Goal: Task Accomplishment & Management: Manage account settings

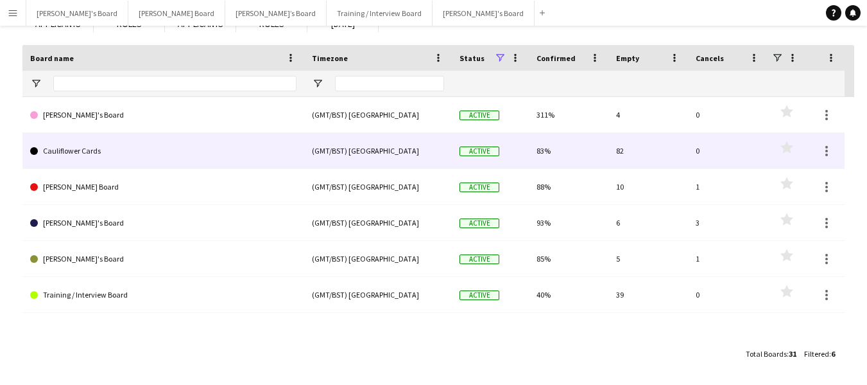
scroll to position [105, 0]
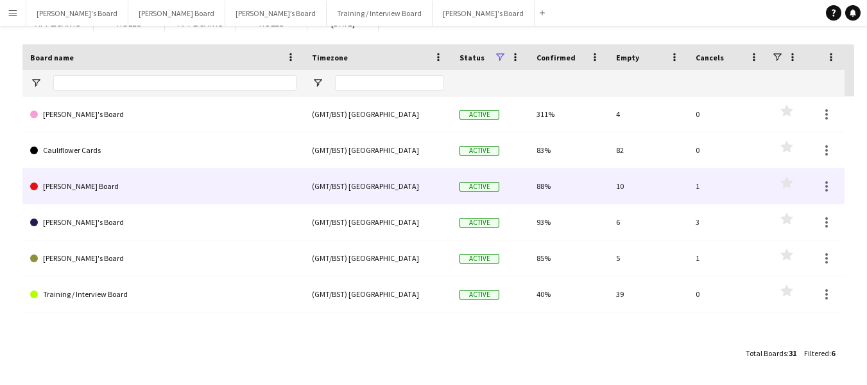
click at [50, 184] on link "[PERSON_NAME] Board" at bounding box center [163, 186] width 266 height 36
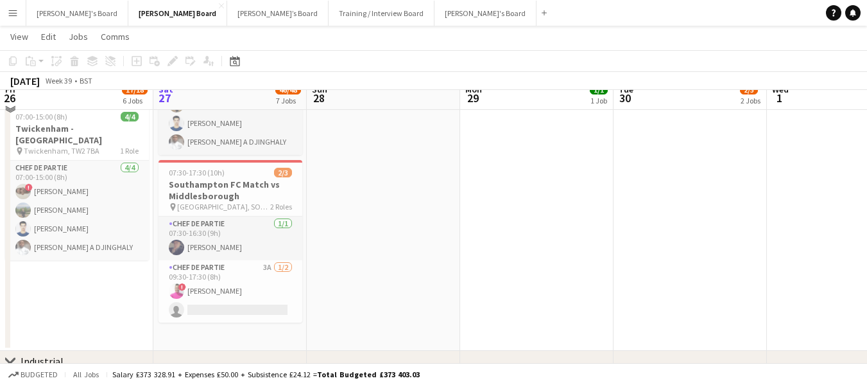
scroll to position [1154, 0]
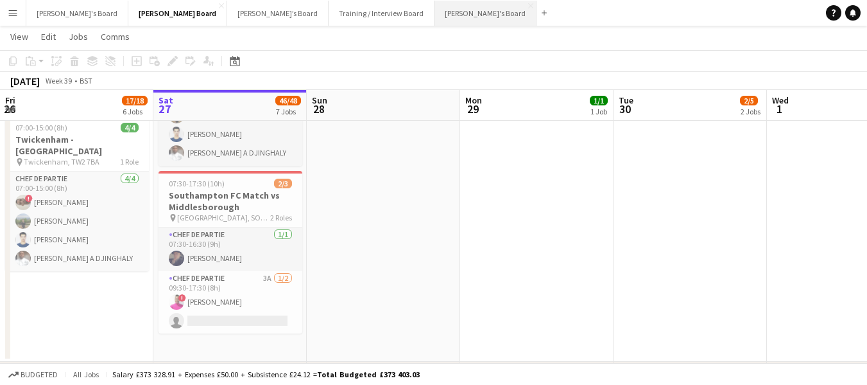
click at [435, 7] on button "[PERSON_NAME]'s Board Close" at bounding box center [486, 13] width 102 height 25
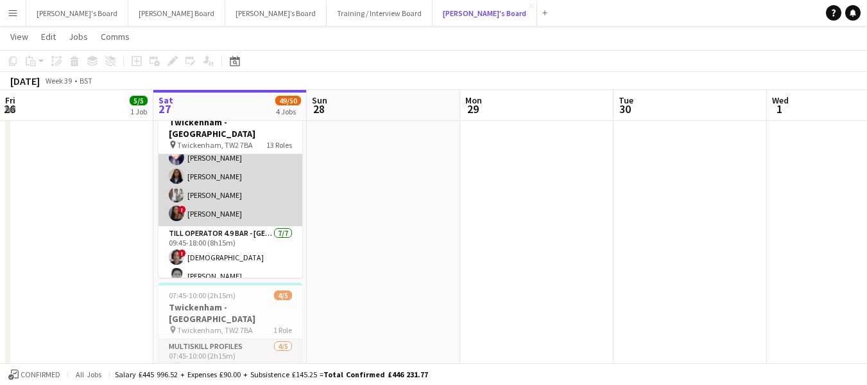
scroll to position [578, 0]
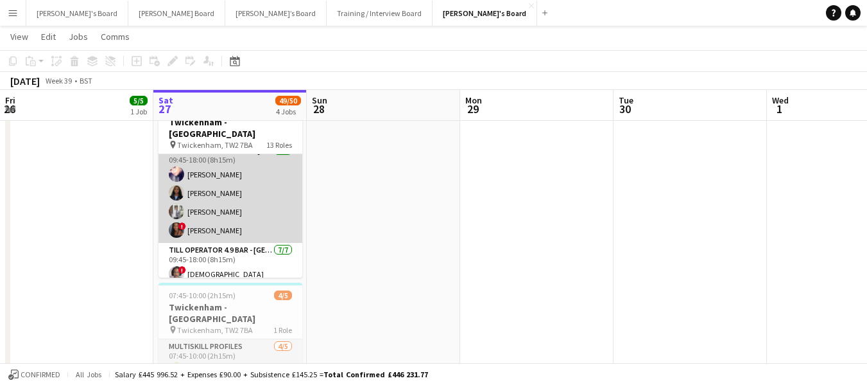
click at [227, 216] on app-card-role "Till Operator 4.11 BAR - [GEOGRAPHIC_DATA] - LEVEL 4 [DATE] 09:45-18:00 (8h15m)…" at bounding box center [231, 193] width 144 height 100
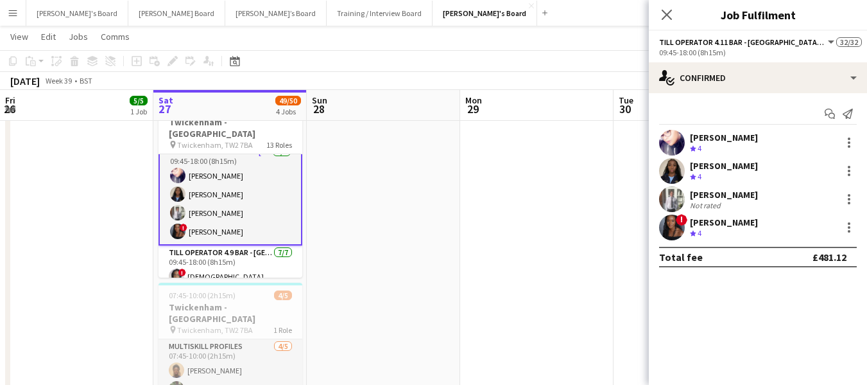
scroll to position [579, 0]
click at [729, 220] on div "[PERSON_NAME]" at bounding box center [724, 222] width 68 height 12
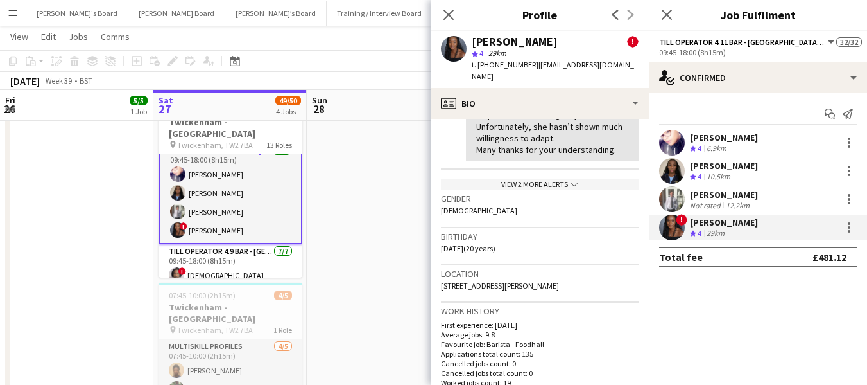
scroll to position [449, 0]
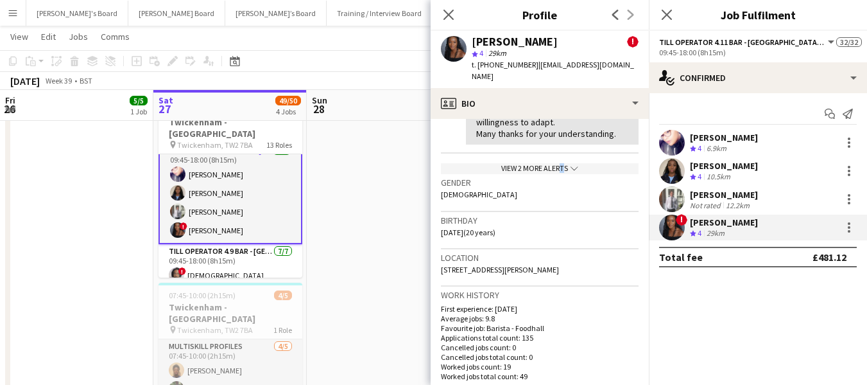
click at [554, 163] on div "View 2 more alerts chevron-down" at bounding box center [540, 168] width 198 height 11
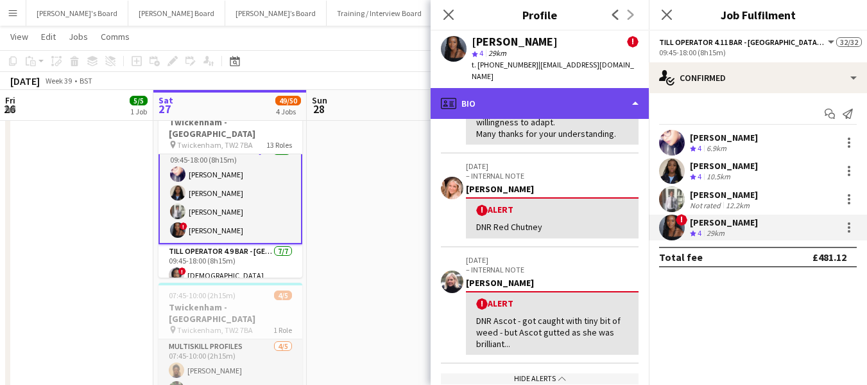
click at [546, 88] on div "profile Bio" at bounding box center [540, 103] width 218 height 31
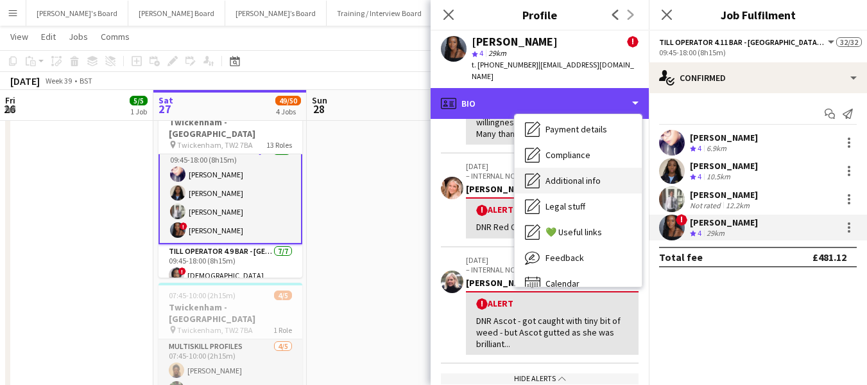
scroll to position [172, 0]
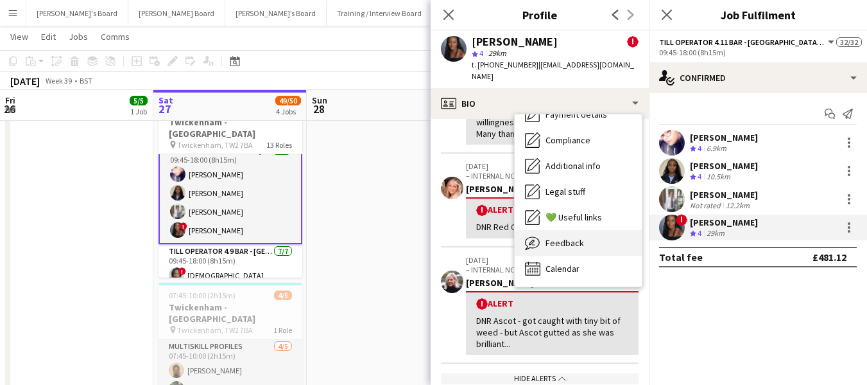
click at [558, 237] on span "Feedback" at bounding box center [565, 243] width 39 height 12
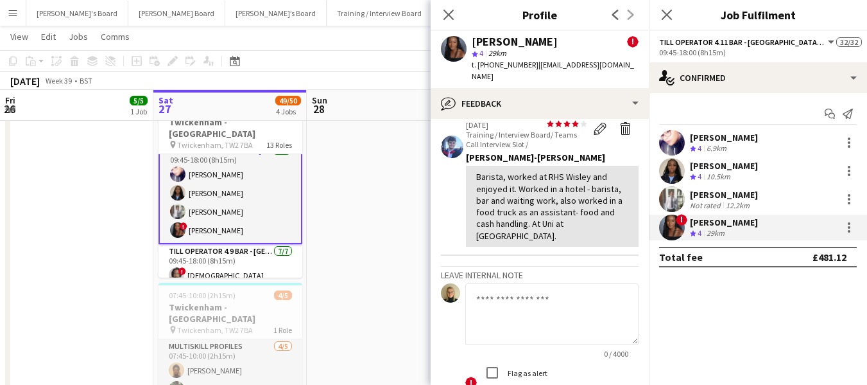
scroll to position [578, 0]
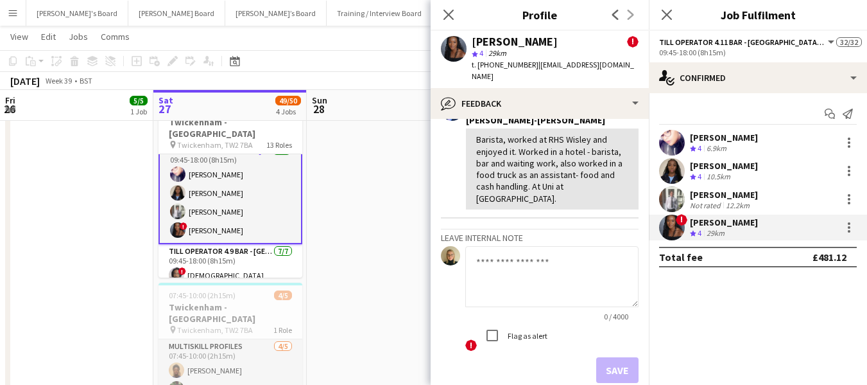
click at [547, 246] on textarea at bounding box center [551, 276] width 173 height 61
type textarea "*"
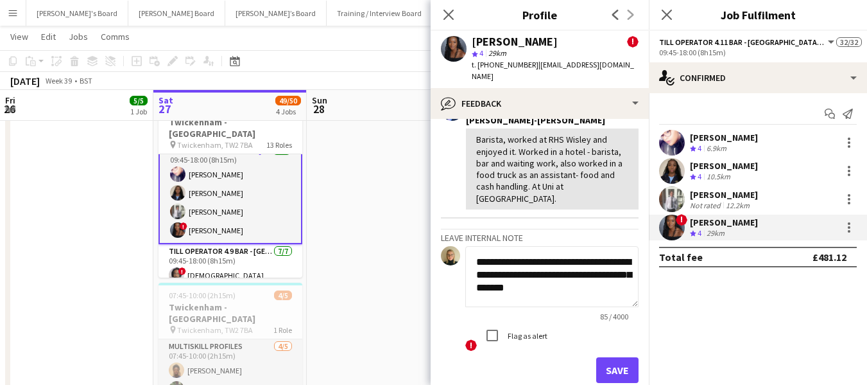
scroll to position [1, 0]
click at [512, 250] on textarea "**********" at bounding box center [547, 276] width 164 height 61
click at [602, 275] on textarea "**********" at bounding box center [547, 276] width 164 height 61
type textarea "**********"
click at [605, 357] on button "Save" at bounding box center [617, 370] width 42 height 26
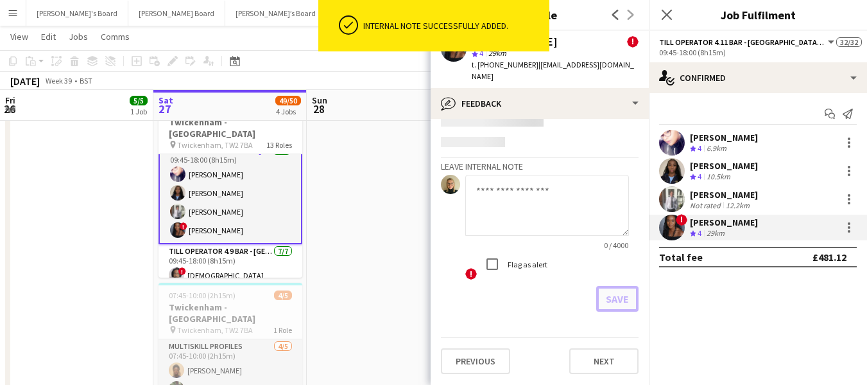
scroll to position [688, 0]
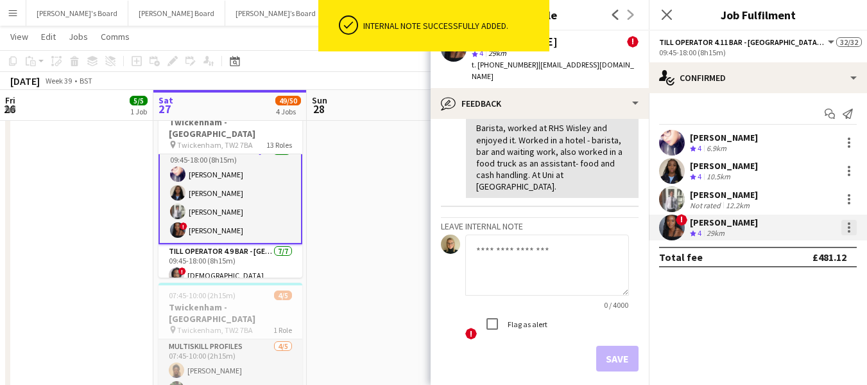
click at [846, 224] on div at bounding box center [849, 227] width 15 height 15
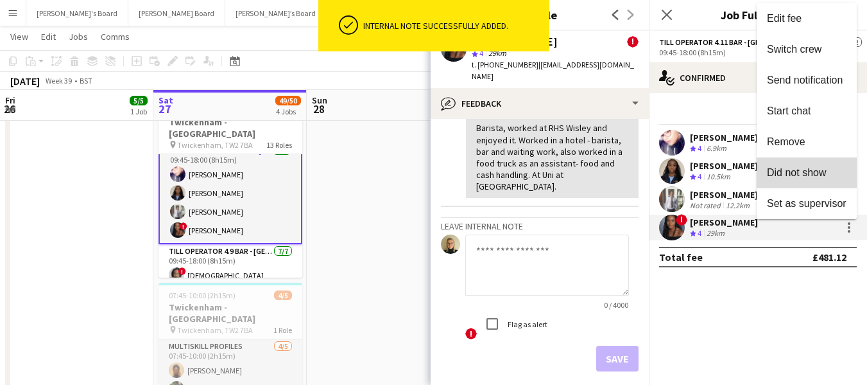
click at [826, 177] on span "Did not show" at bounding box center [797, 172] width 60 height 11
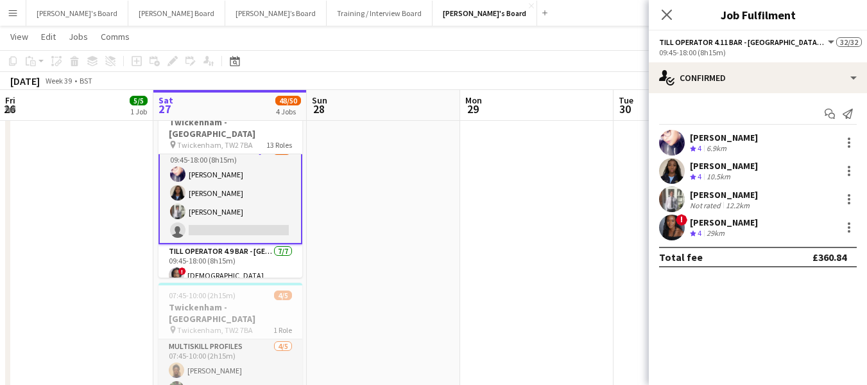
click at [602, 37] on app-page-menu "View Day view expanded Day view collapsed Month view Date picker Jump to [DATE]…" at bounding box center [433, 38] width 867 height 24
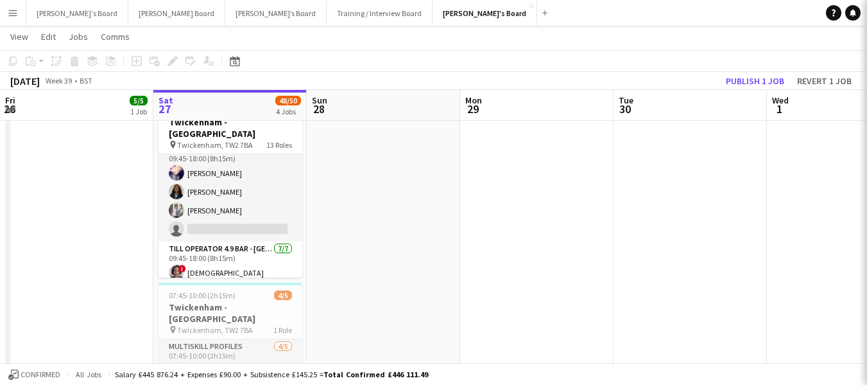
scroll to position [578, 0]
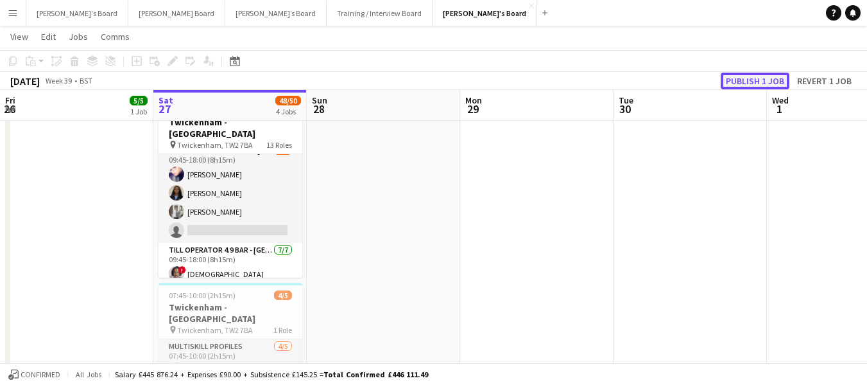
click at [737, 80] on button "Publish 1 job" at bounding box center [755, 81] width 69 height 17
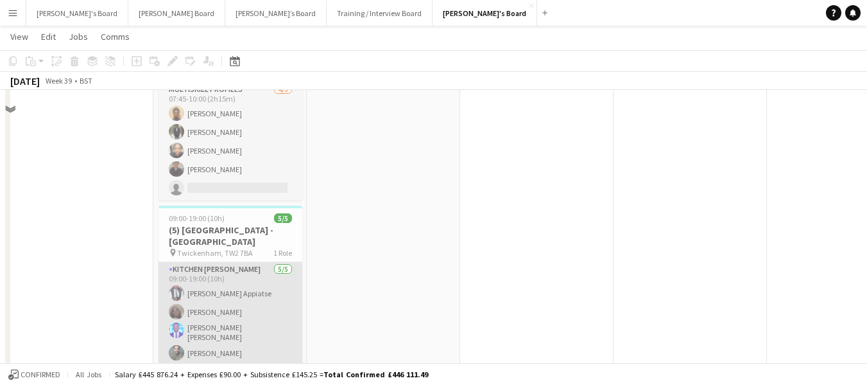
scroll to position [385, 0]
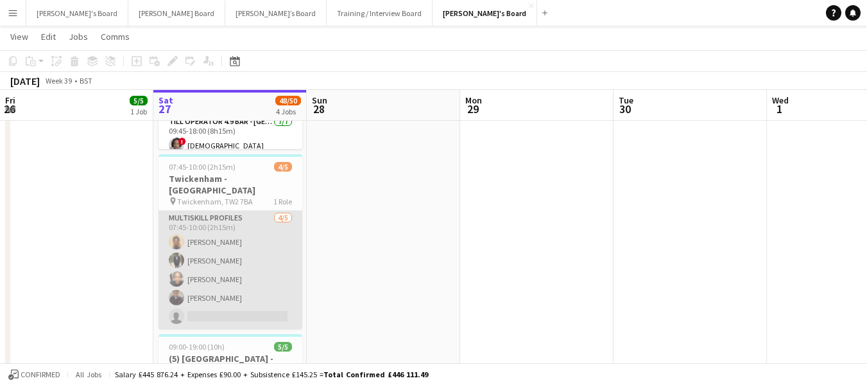
click at [225, 286] on app-card-role "MULTISKILL PROFILES [DATE] 07:45-10:00 (2h15m) [PERSON_NAME] [PERSON_NAME] Ndja…" at bounding box center [231, 270] width 144 height 118
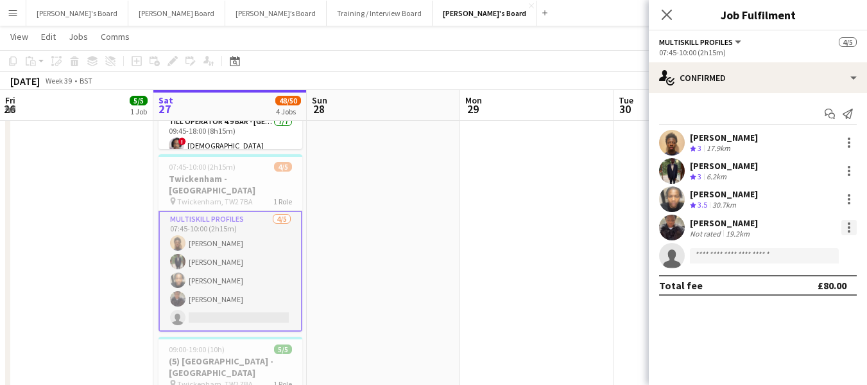
click at [851, 223] on div at bounding box center [849, 227] width 15 height 15
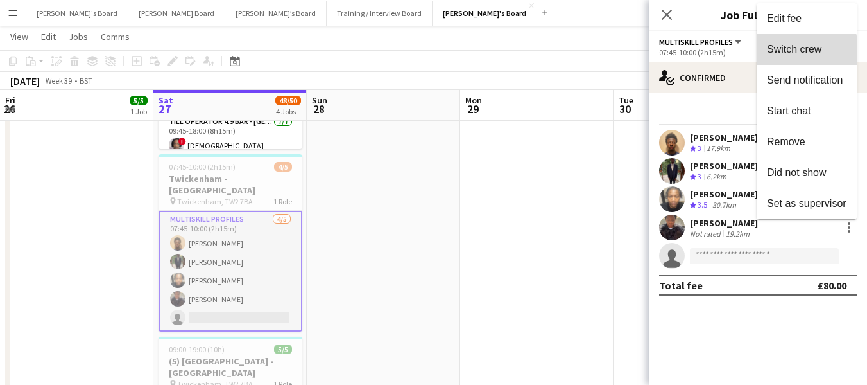
click at [803, 51] on span "Switch crew" at bounding box center [794, 49] width 55 height 11
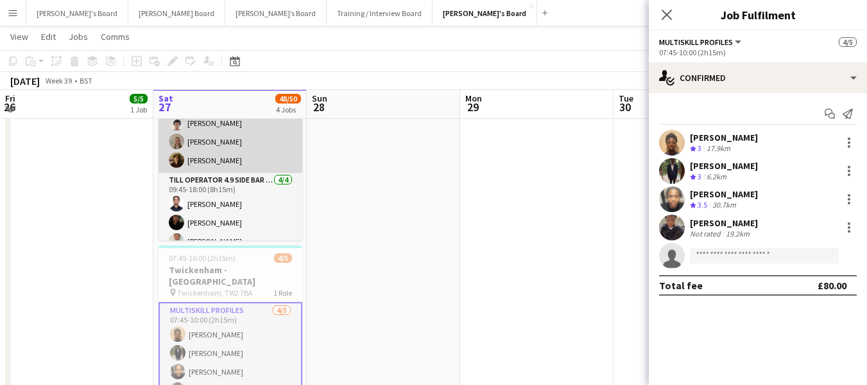
scroll to position [786, 0]
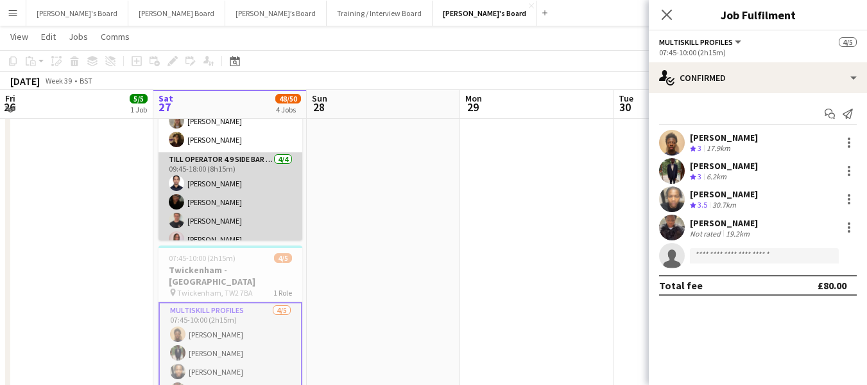
click at [211, 169] on app-card-role "Till Operator 4.9 SIDE BAR - [GEOGRAPHIC_DATA] - LEVEL 4 [DATE] 09:45-18:00 (8h…" at bounding box center [231, 202] width 144 height 100
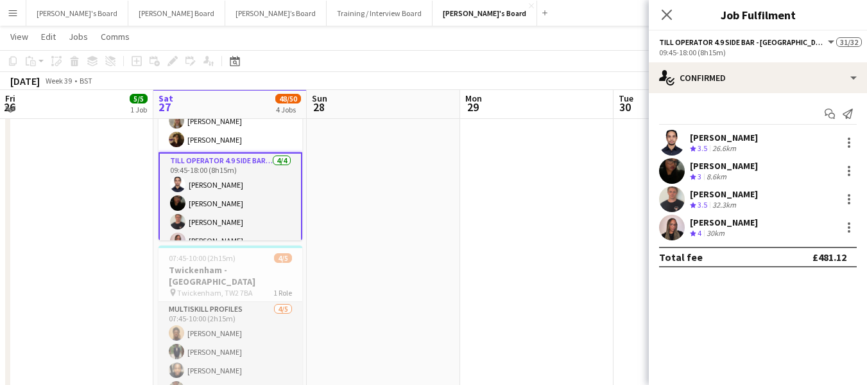
click at [215, 171] on app-card-role "Till Operator 4.9 SIDE BAR - [GEOGRAPHIC_DATA] - LEVEL 4 [DATE] 09:45-18:00 (8h…" at bounding box center [231, 203] width 144 height 102
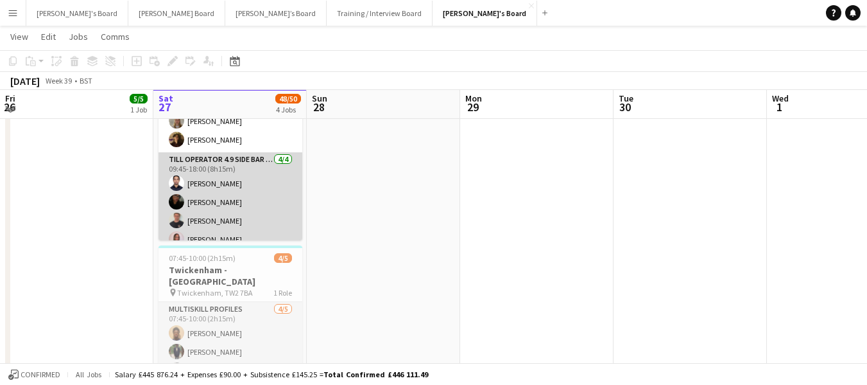
click at [215, 171] on app-card-role "Till Operator 4.9 SIDE BAR - [GEOGRAPHIC_DATA] - LEVEL 4 [DATE] 09:45-18:00 (8h…" at bounding box center [231, 202] width 144 height 100
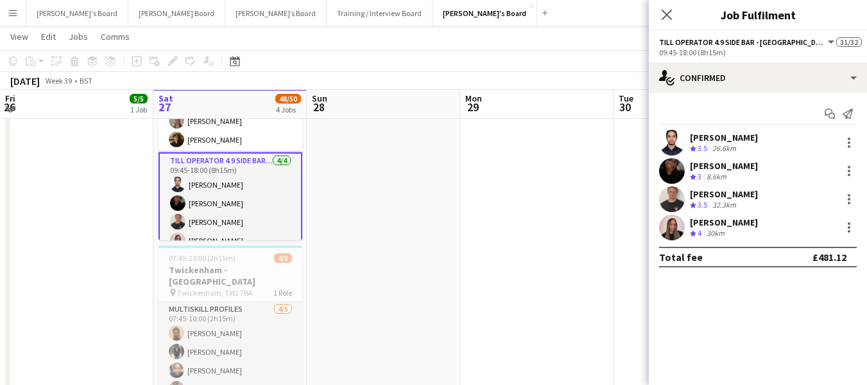
click at [208, 152] on app-card-role "Till Operator 4.9 SIDE BAR - [GEOGRAPHIC_DATA] - LEVEL 4 [DATE] 09:45-18:00 (8h…" at bounding box center [231, 203] width 144 height 102
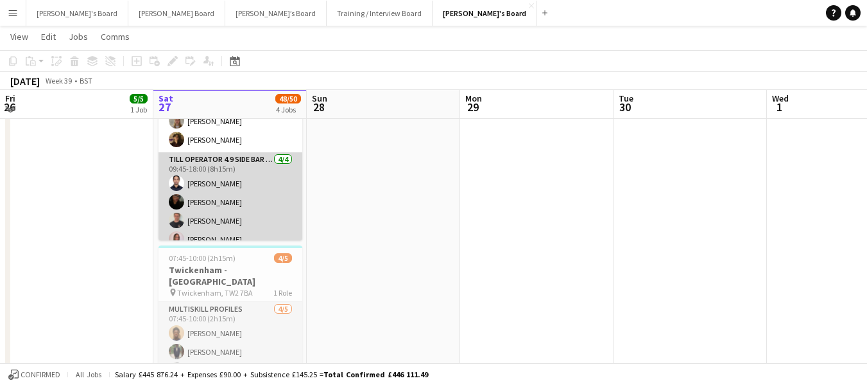
click at [223, 152] on app-card-role "Till Operator 4.9 SIDE BAR - [GEOGRAPHIC_DATA] - LEVEL 4 [DATE] 09:45-18:00 (8h…" at bounding box center [231, 202] width 144 height 100
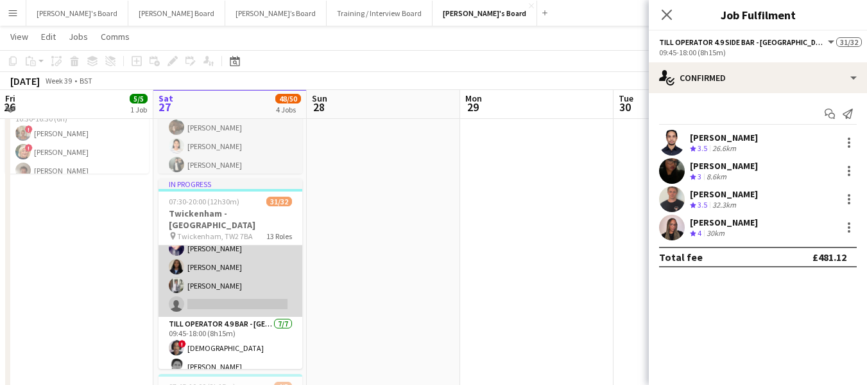
scroll to position [596, 0]
click at [196, 290] on app-card-role "Till Operator 4.11 BAR - [GEOGRAPHIC_DATA] - LEVEL 4 [DATE] 09:45-18:00 (8h15m)…" at bounding box center [231, 266] width 144 height 100
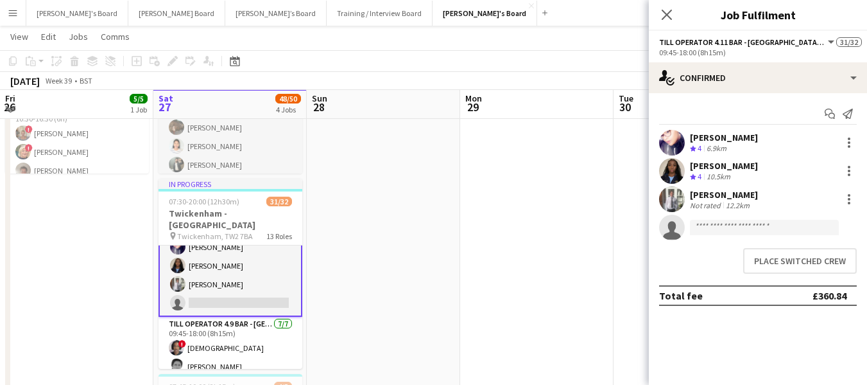
click at [196, 290] on app-card-role "Till Operator 4.11 BAR - [GEOGRAPHIC_DATA] - LEVEL 4 [DATE] 09:45-18:00 (8h15m)…" at bounding box center [231, 265] width 144 height 102
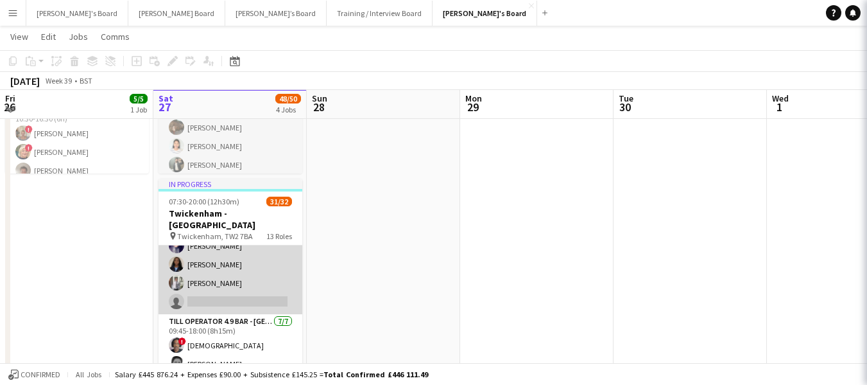
scroll to position [596, 0]
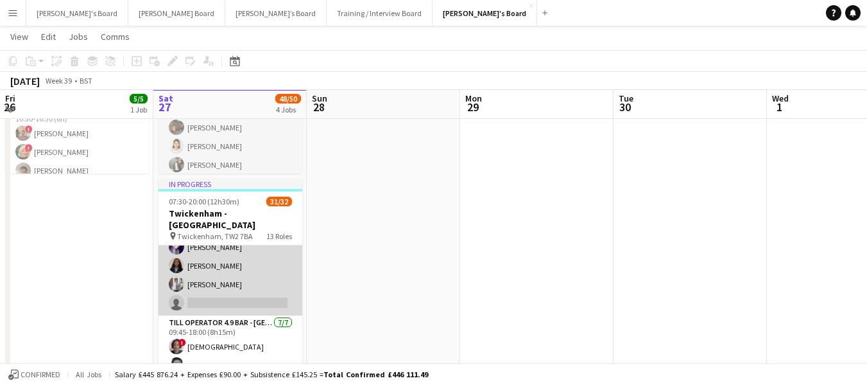
click at [197, 290] on app-card-role "Till Operator 4.11 BAR - [GEOGRAPHIC_DATA] - LEVEL 4 [DATE] 09:45-18:00 (8h15m)…" at bounding box center [231, 266] width 144 height 100
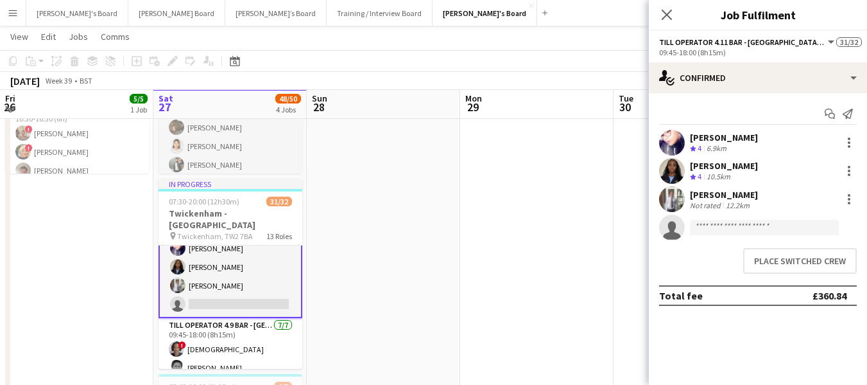
scroll to position [598, 0]
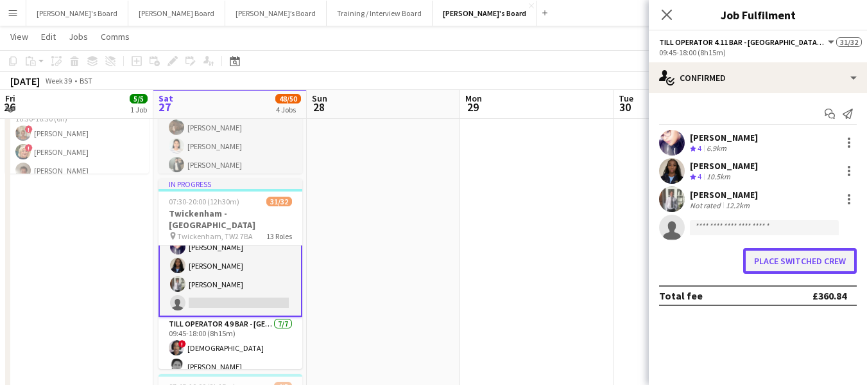
click at [796, 260] on button "Place switched crew" at bounding box center [800, 261] width 114 height 26
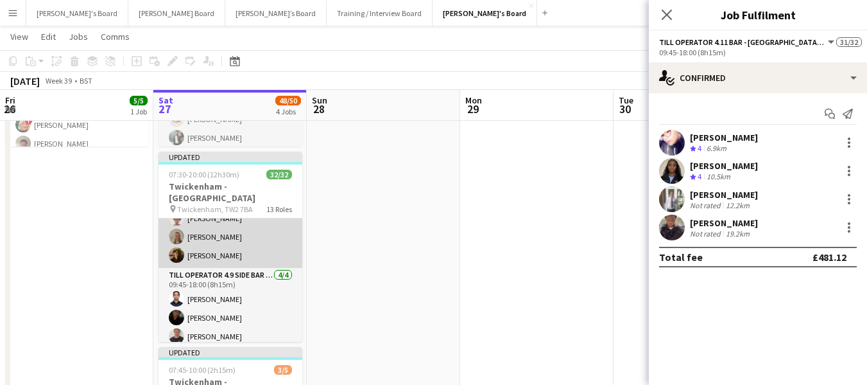
scroll to position [789, 0]
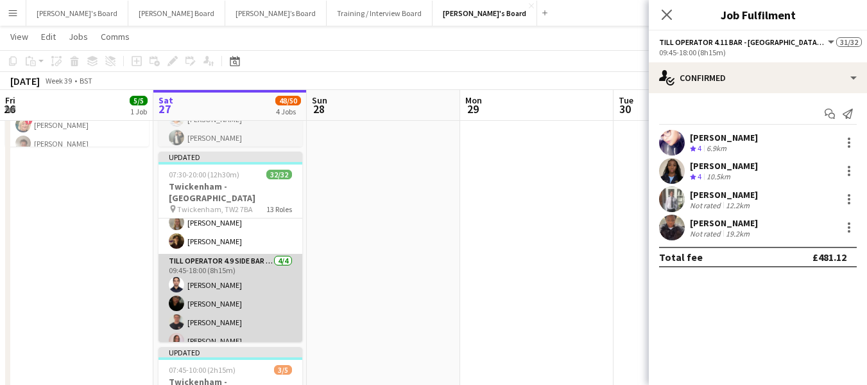
click at [206, 270] on app-card-role "Till Operator 4.9 SIDE BAR - [GEOGRAPHIC_DATA] - LEVEL 4 [DATE] 09:45-18:00 (8h…" at bounding box center [231, 304] width 144 height 100
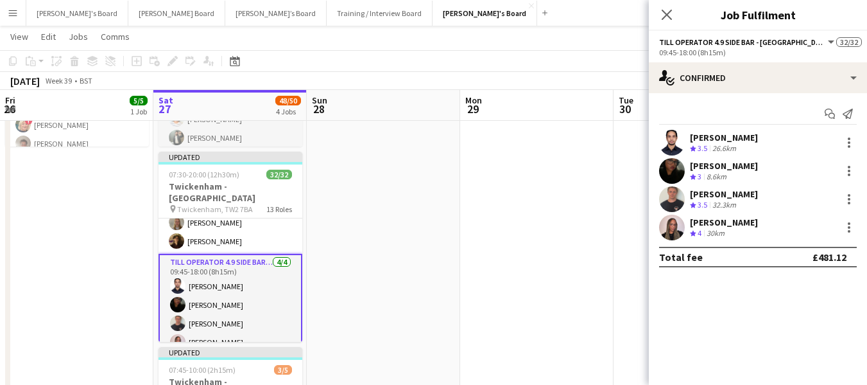
click at [206, 270] on app-card-role "Till Operator 4.9 SIDE BAR - [GEOGRAPHIC_DATA] - LEVEL 4 [DATE] 09:45-18:00 (8h…" at bounding box center [231, 305] width 144 height 102
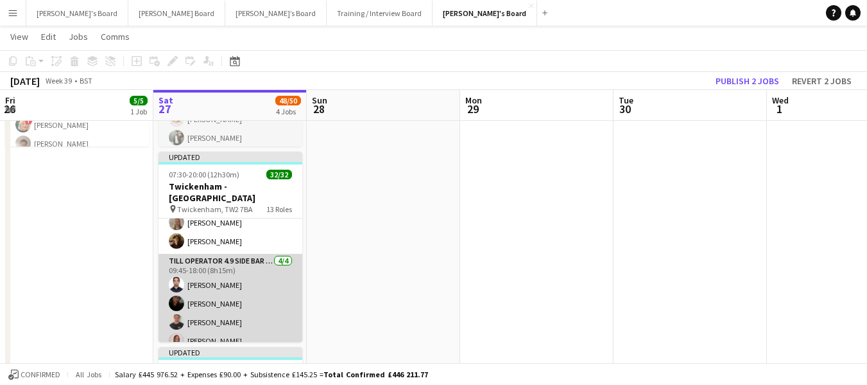
click at [206, 269] on app-card-role "Till Operator 4.9 SIDE BAR - [GEOGRAPHIC_DATA] - LEVEL 4 [DATE] 09:45-18:00 (8h…" at bounding box center [231, 304] width 144 height 100
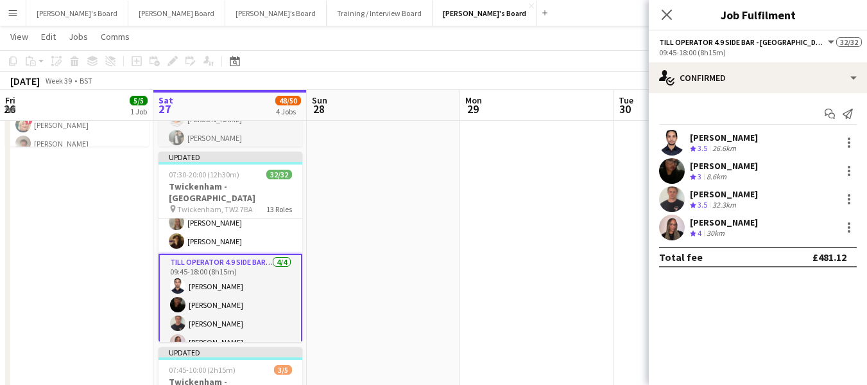
click at [731, 137] on div "[PERSON_NAME]" at bounding box center [724, 138] width 68 height 12
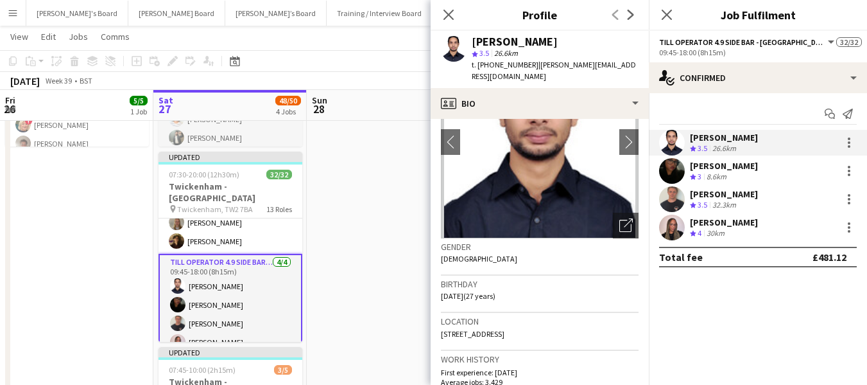
scroll to position [0, 0]
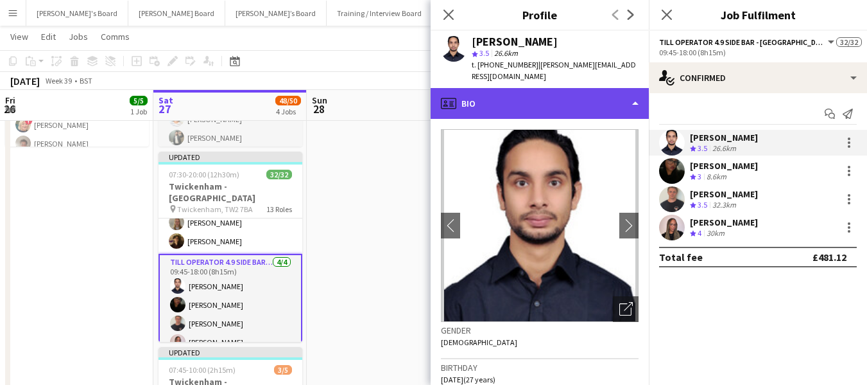
click at [512, 92] on div "profile Bio" at bounding box center [540, 103] width 218 height 31
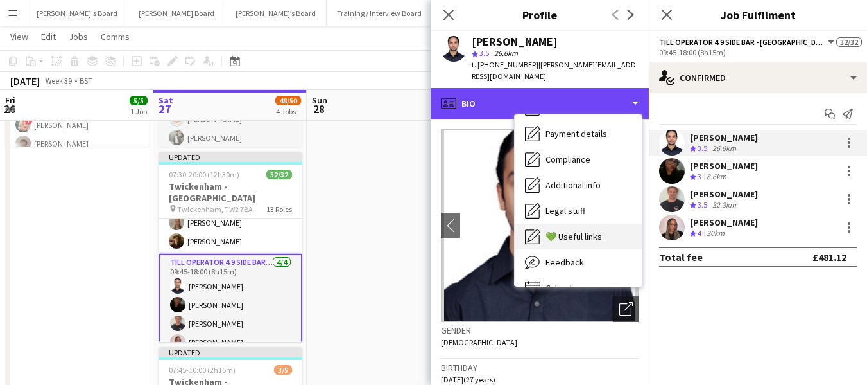
scroll to position [172, 0]
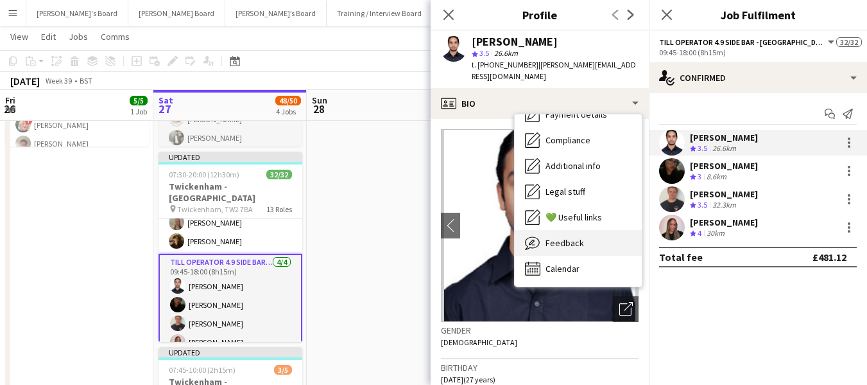
click at [571, 237] on div "Feedback Feedback" at bounding box center [578, 243] width 127 height 26
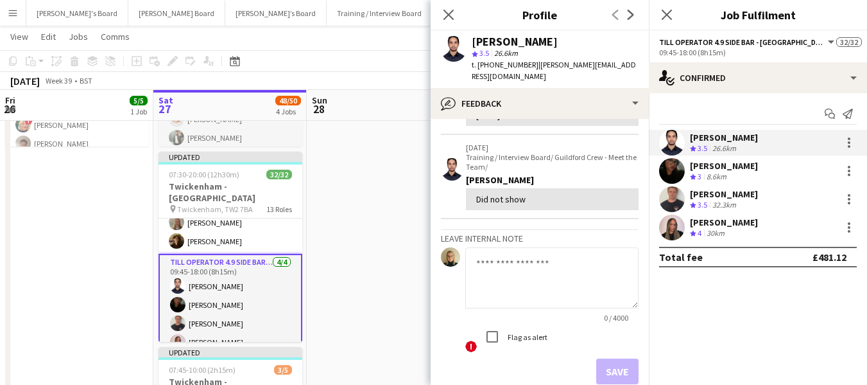
scroll to position [193, 0]
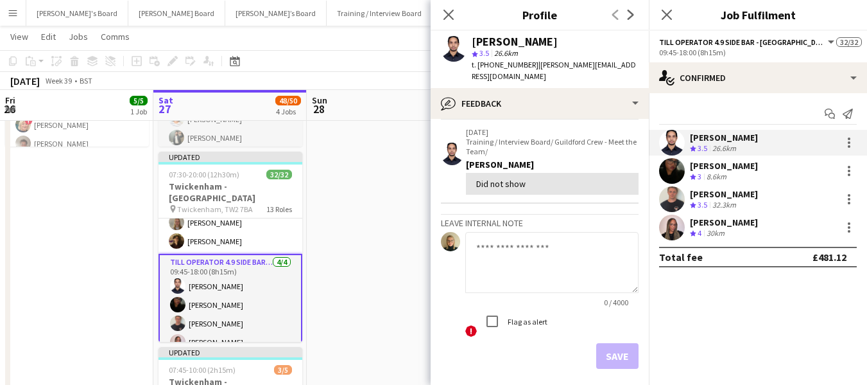
click at [484, 232] on textarea at bounding box center [551, 262] width 173 height 61
click at [499, 232] on textarea at bounding box center [551, 262] width 173 height 61
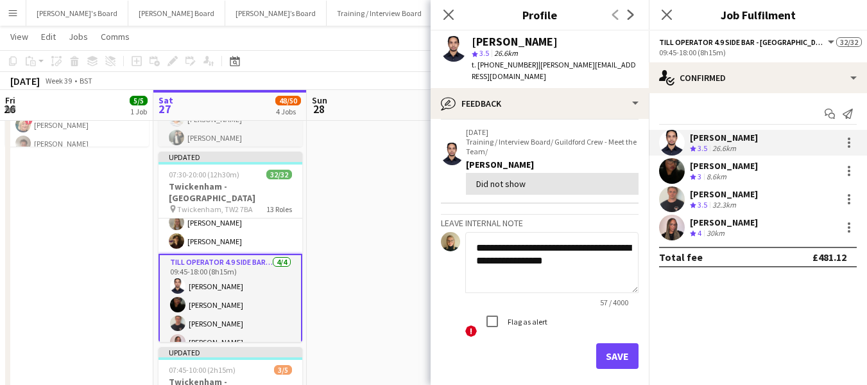
type textarea "**********"
click at [611, 343] on button "Save" at bounding box center [617, 356] width 42 height 26
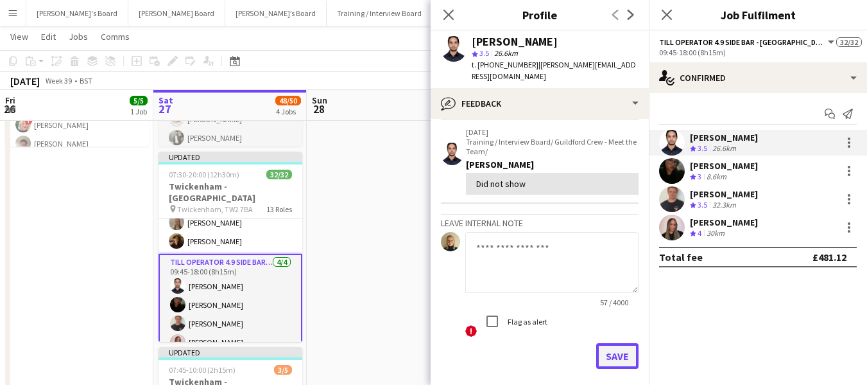
scroll to position [279, 0]
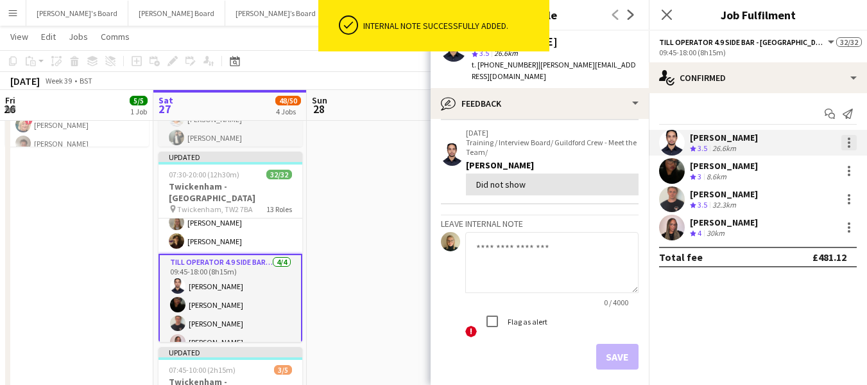
click at [849, 140] on div at bounding box center [849, 138] width 3 height 3
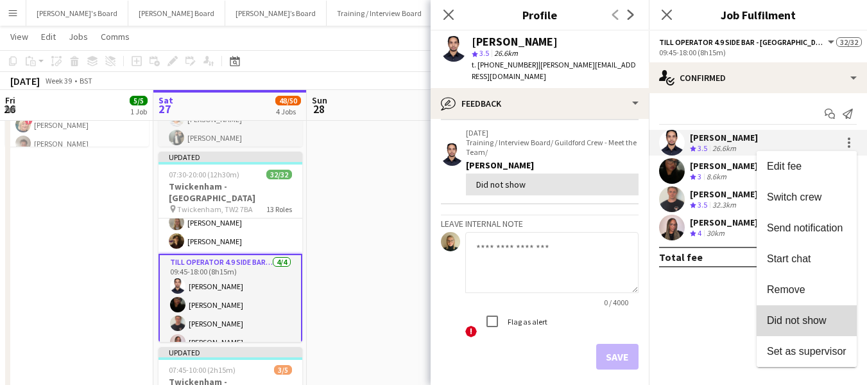
click at [812, 322] on span "Did not show" at bounding box center [797, 320] width 60 height 11
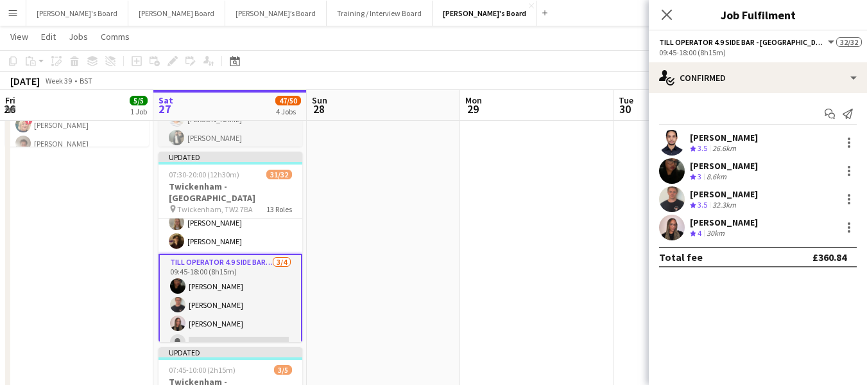
click at [616, 55] on app-toolbar "Copy Paste Paste Ctrl+V Paste with crew Ctrl+Shift+V Paste linked Job [GEOGRAPH…" at bounding box center [433, 61] width 867 height 22
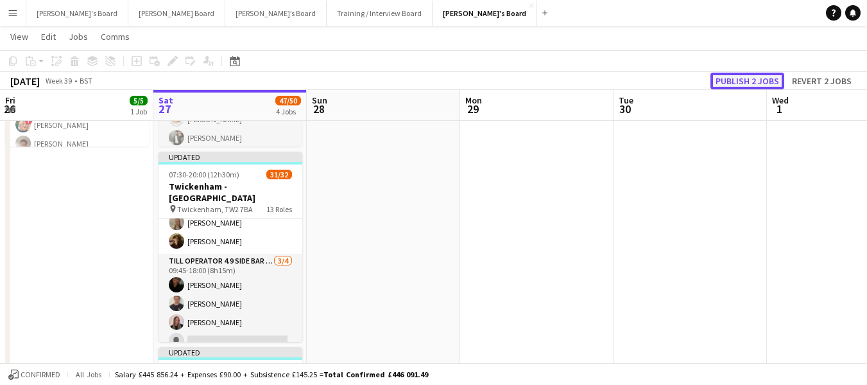
click at [760, 82] on button "Publish 2 jobs" at bounding box center [748, 81] width 74 height 17
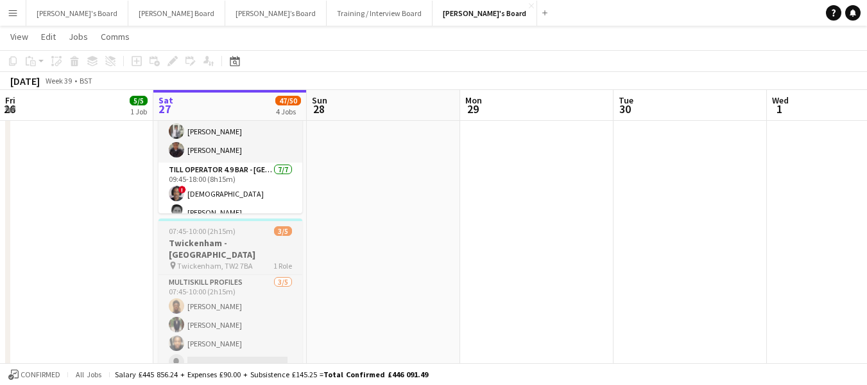
scroll to position [530, 0]
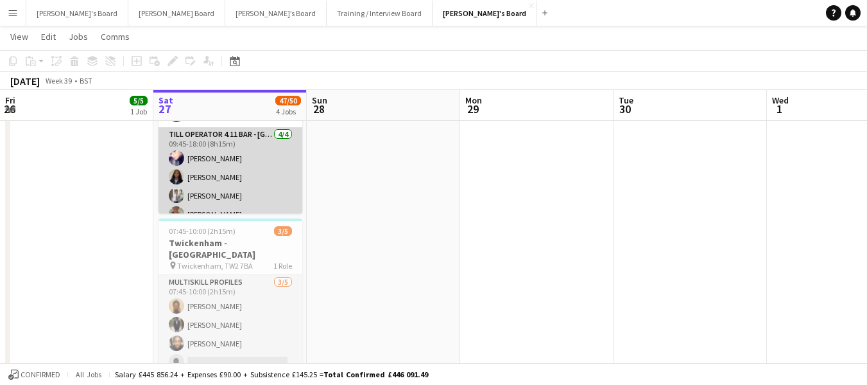
click at [225, 203] on app-card-role "Till Operator 4.11 BAR - [GEOGRAPHIC_DATA] - LEVEL 4 [DATE] 09:45-18:00 (8h15m)…" at bounding box center [231, 177] width 144 height 100
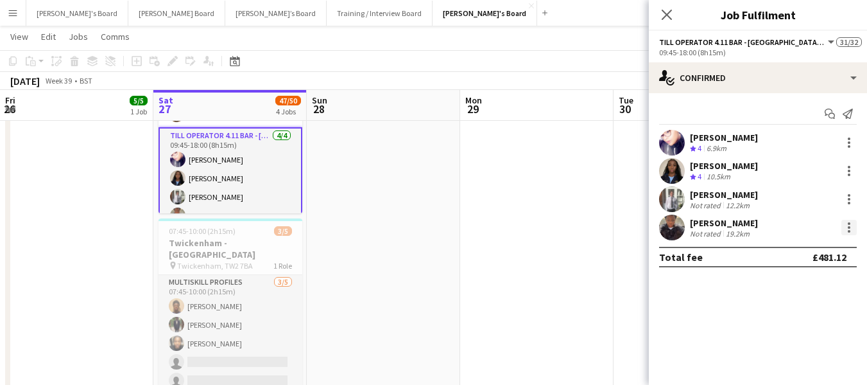
click at [849, 225] on div at bounding box center [849, 223] width 3 height 3
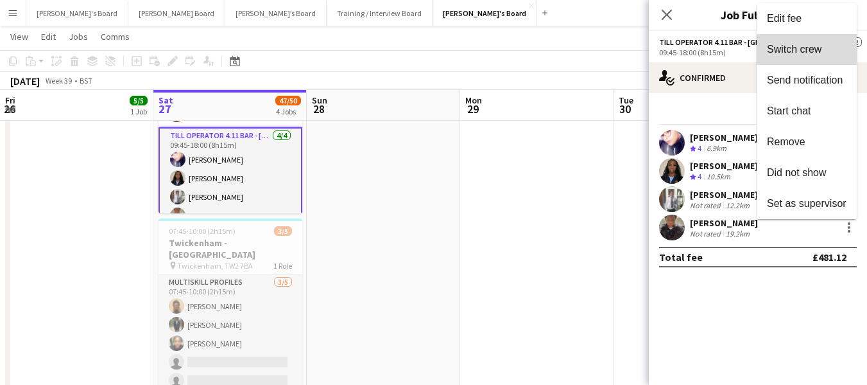
click at [788, 47] on span "Switch crew" at bounding box center [794, 49] width 55 height 11
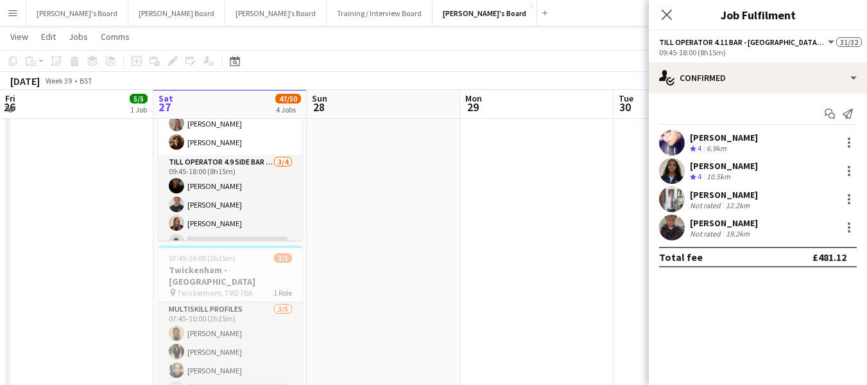
scroll to position [789, 0]
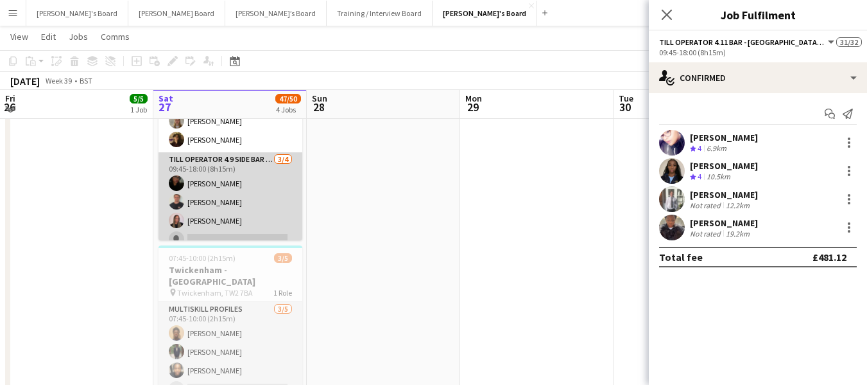
click at [214, 225] on app-card-role "Till Operator 4.9 SIDE BAR - [GEOGRAPHIC_DATA] CORNER - LEVEL 4 [DATE] 09:45-18…" at bounding box center [231, 202] width 144 height 100
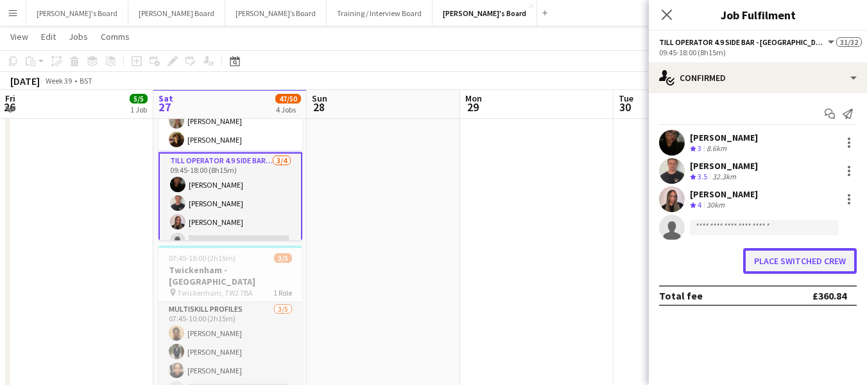
click at [773, 260] on button "Place switched crew" at bounding box center [800, 261] width 114 height 26
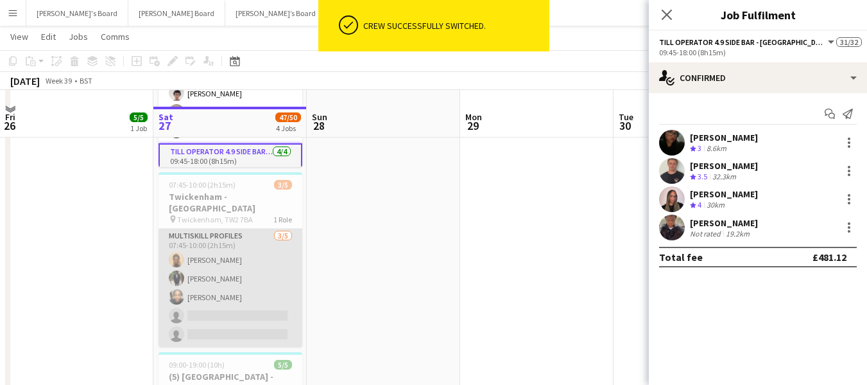
scroll to position [385, 0]
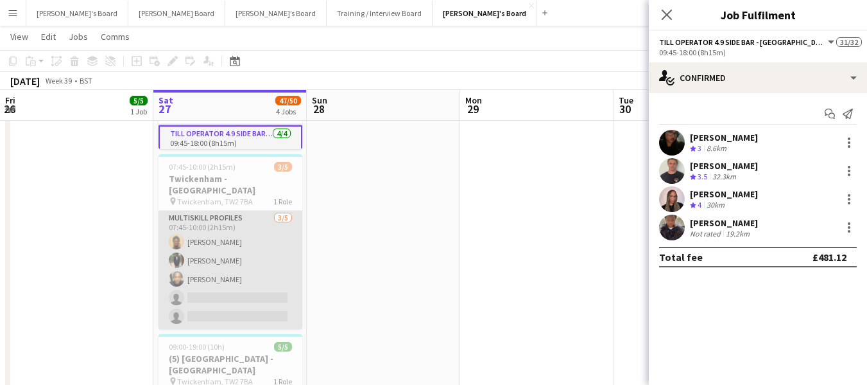
click at [233, 230] on app-card-role "MULTISKILL PROFILES [DATE] 07:45-10:00 (2h15m) [PERSON_NAME] [PERSON_NAME] Ndja…" at bounding box center [231, 270] width 144 height 118
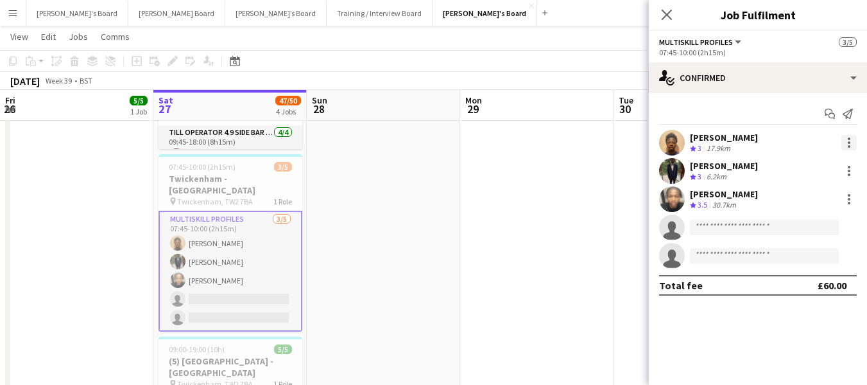
click at [848, 143] on div at bounding box center [849, 142] width 3 height 3
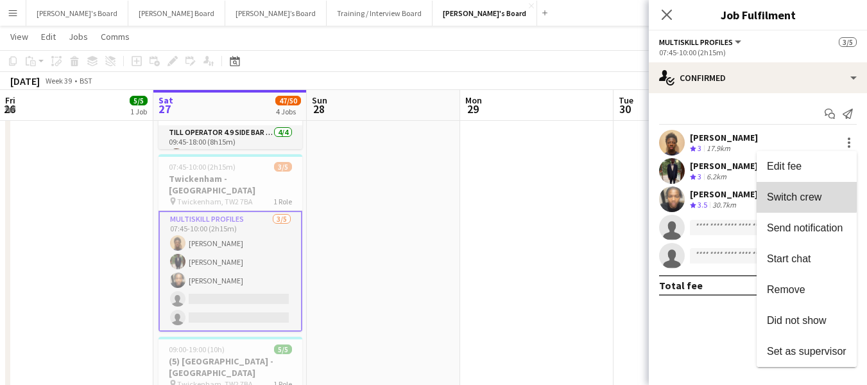
click at [801, 194] on span "Switch crew" at bounding box center [794, 196] width 55 height 11
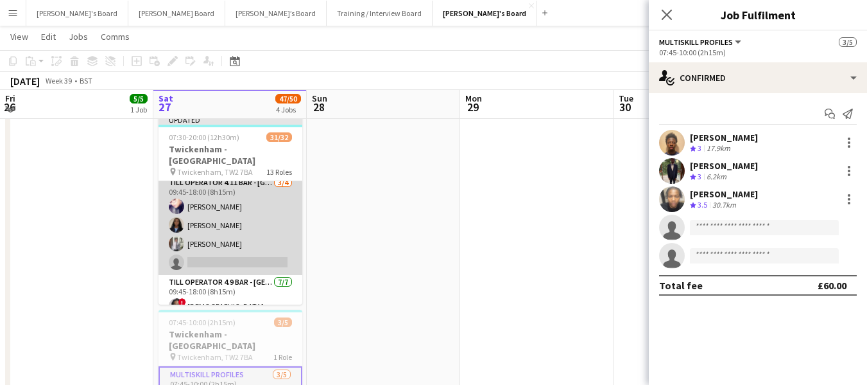
scroll to position [594, 0]
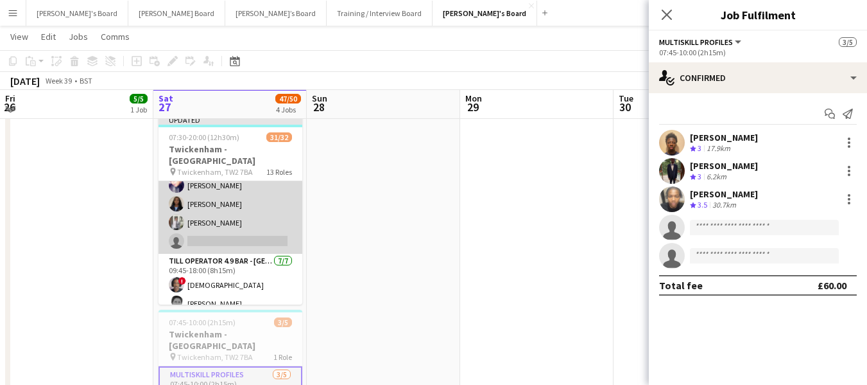
click at [204, 229] on app-card-role "Till Operator 4.11 BAR - [GEOGRAPHIC_DATA] - LEVEL 4 [DATE] 09:45-18:00 (8h15m)…" at bounding box center [231, 204] width 144 height 100
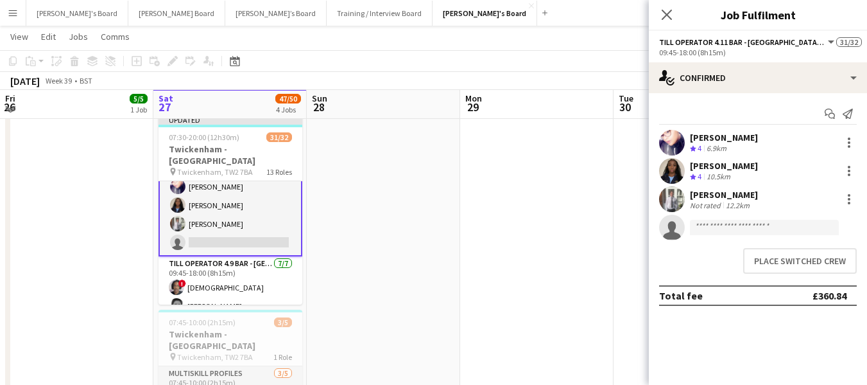
scroll to position [595, 0]
click at [736, 220] on input at bounding box center [764, 227] width 149 height 15
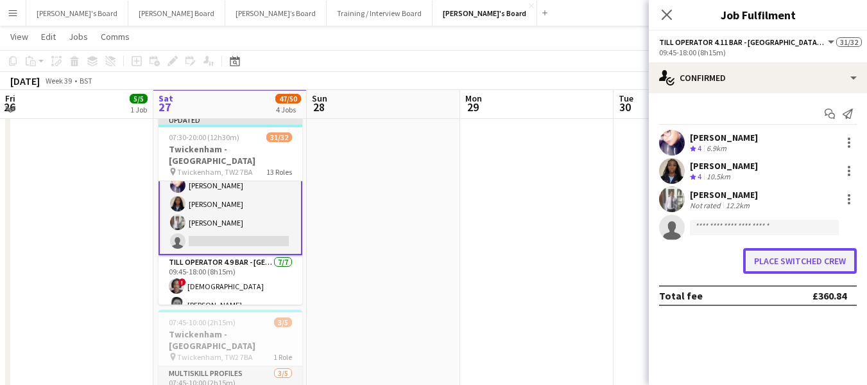
drag, startPoint x: 736, startPoint y: 230, endPoint x: 806, endPoint y: 265, distance: 78.1
click at [806, 265] on button "Place switched crew" at bounding box center [800, 261] width 114 height 26
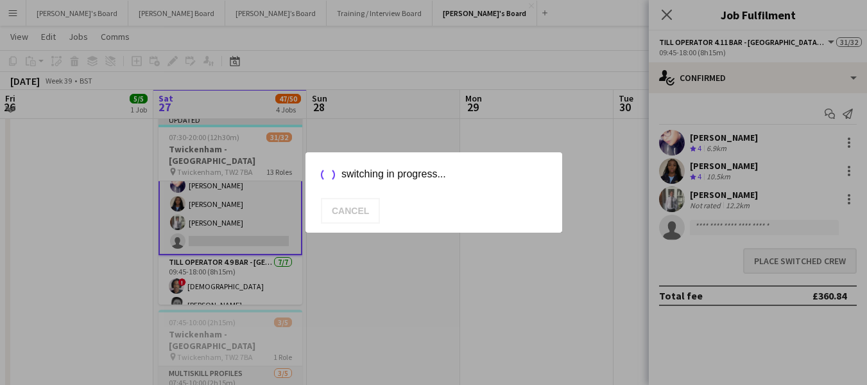
scroll to position [257, 0]
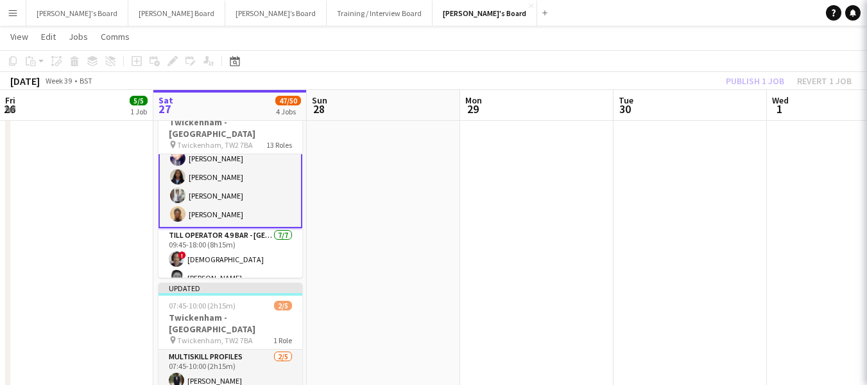
scroll to position [594, 0]
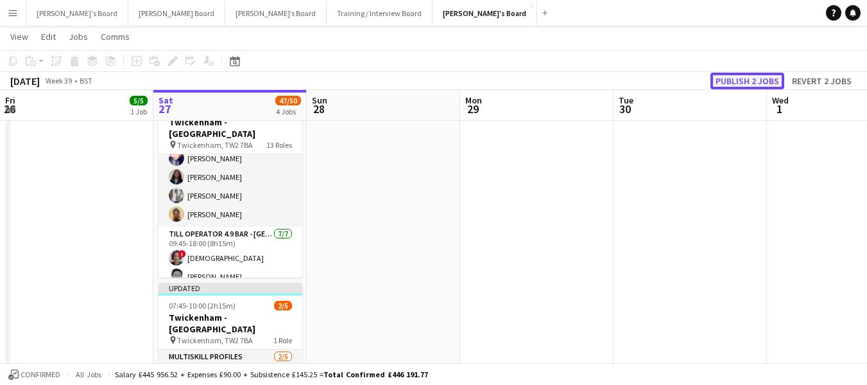
click at [745, 81] on button "Publish 2 jobs" at bounding box center [748, 81] width 74 height 17
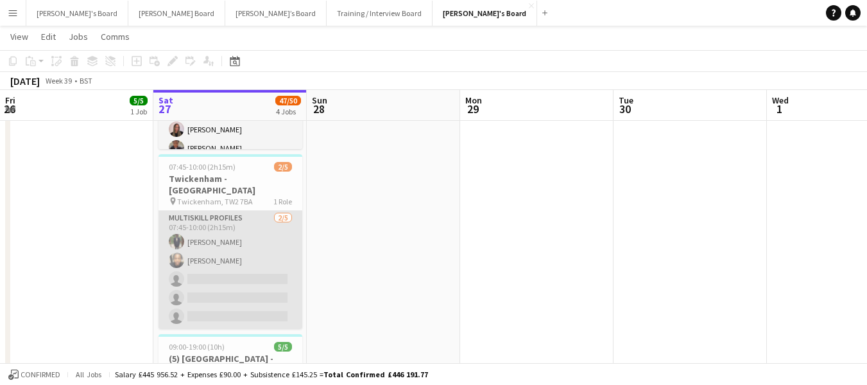
scroll to position [0, 306]
click at [212, 230] on app-card-role "MULTISKILL PROFILES [DATE] 07:45-10:00 (2h15m) [PERSON_NAME] [PERSON_NAME] sing…" at bounding box center [232, 270] width 144 height 118
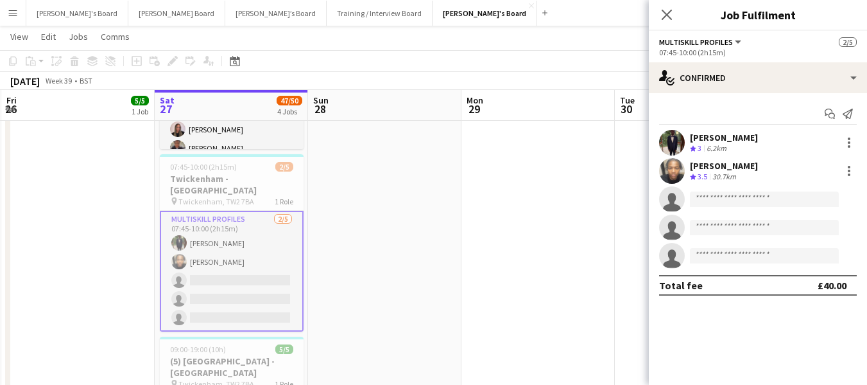
click at [715, 133] on div "[PERSON_NAME]" at bounding box center [724, 138] width 68 height 12
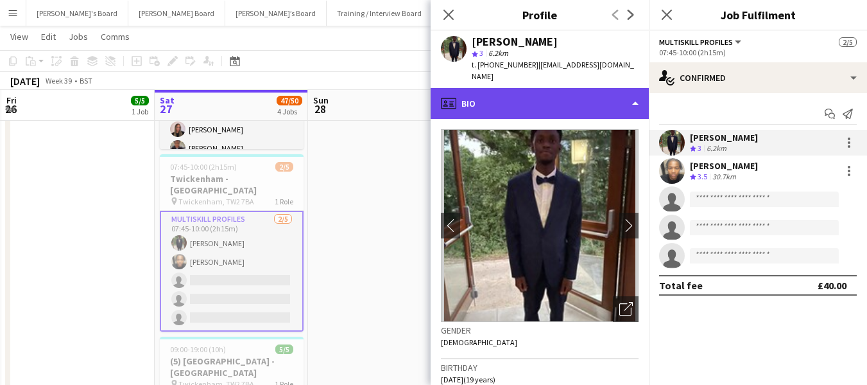
click at [543, 88] on div "profile Bio" at bounding box center [540, 103] width 218 height 31
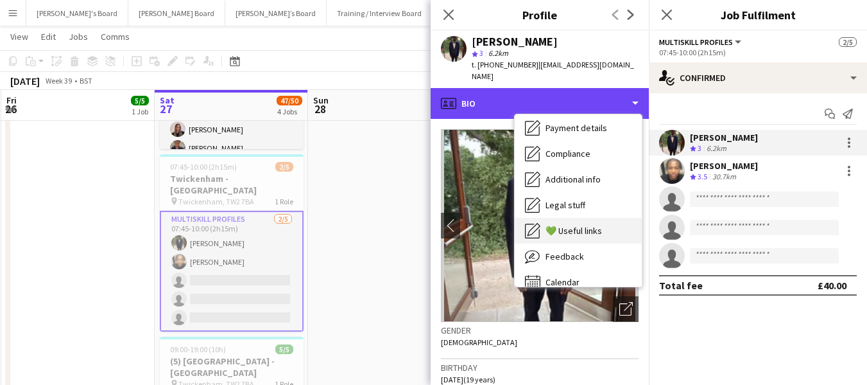
scroll to position [172, 0]
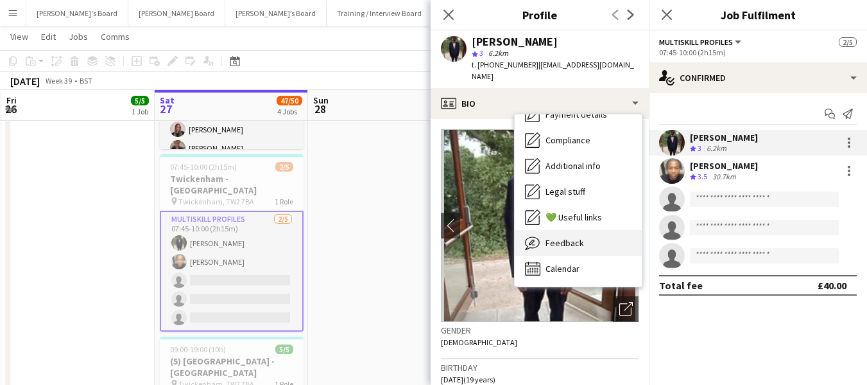
click at [575, 237] on span "Feedback" at bounding box center [565, 243] width 39 height 12
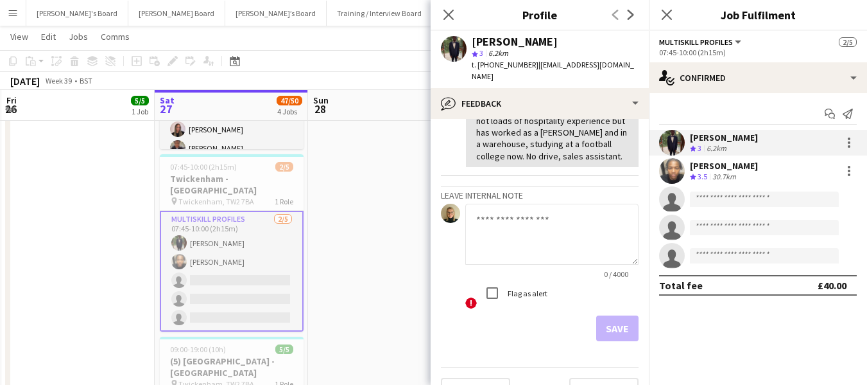
scroll to position [128, 0]
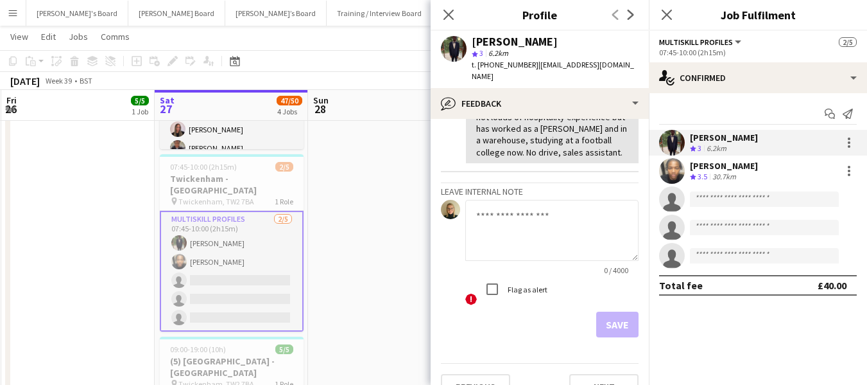
click at [510, 214] on textarea at bounding box center [551, 230] width 173 height 61
type textarea "*"
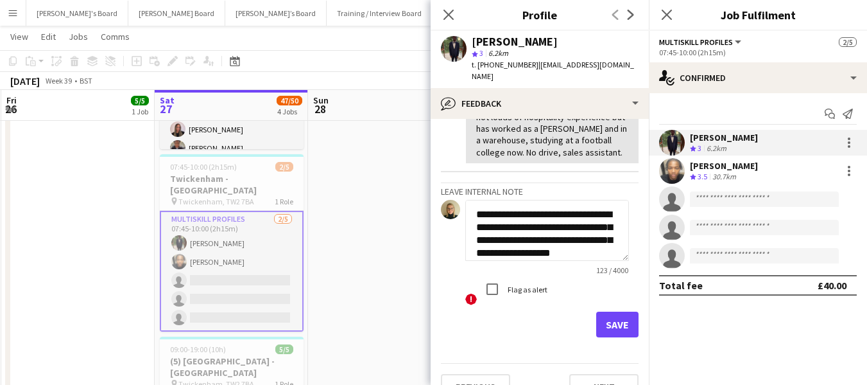
scroll to position [14, 0]
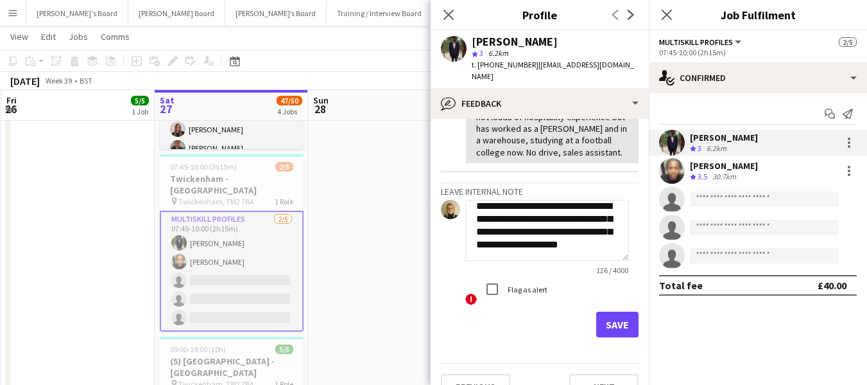
type textarea "**********"
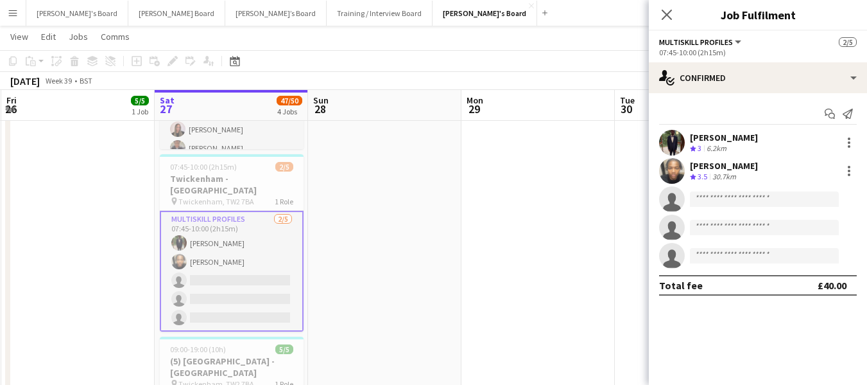
click at [714, 141] on div "[PERSON_NAME]" at bounding box center [724, 138] width 68 height 12
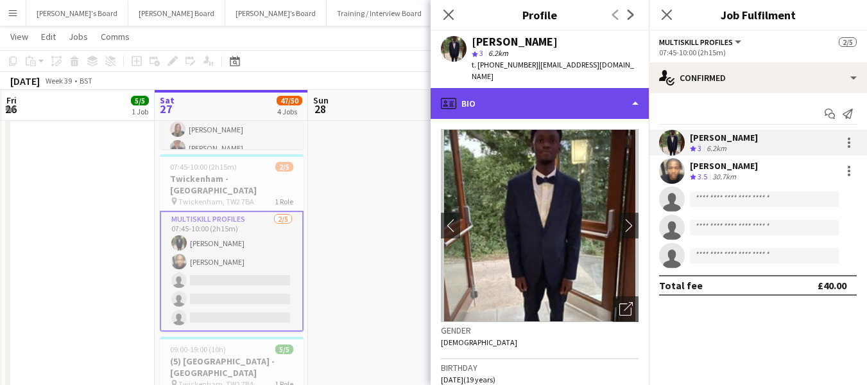
click at [577, 88] on div "profile Bio" at bounding box center [540, 103] width 218 height 31
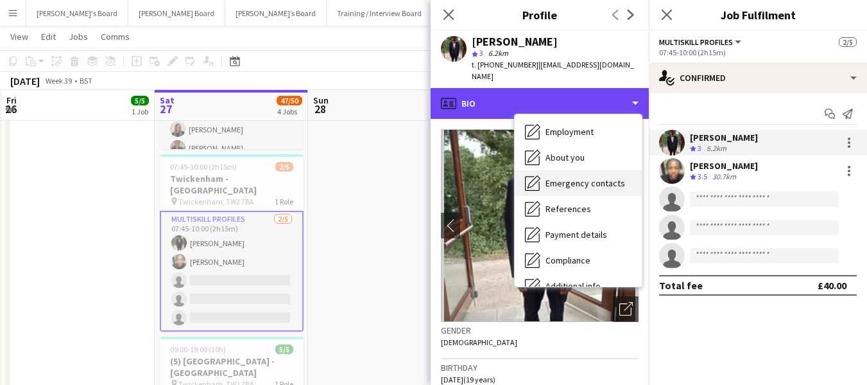
scroll to position [172, 0]
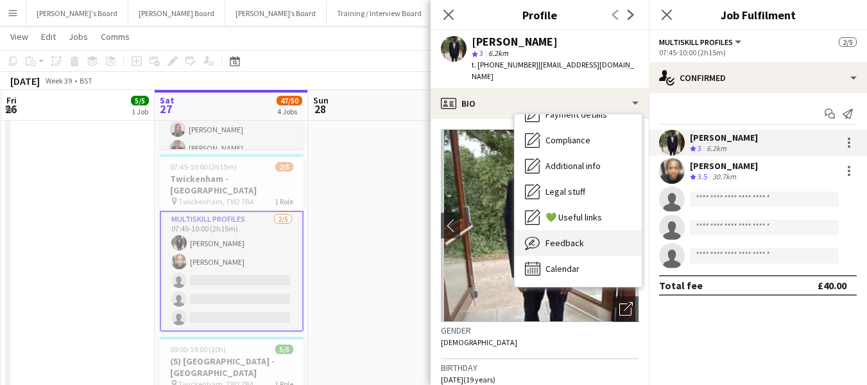
click at [577, 237] on span "Feedback" at bounding box center [565, 243] width 39 height 12
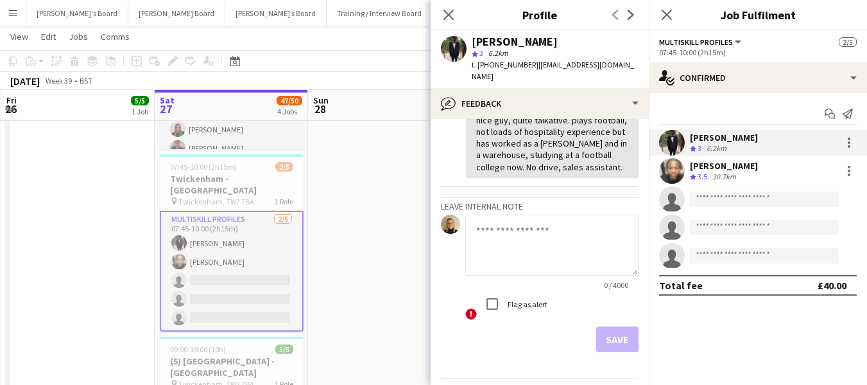
scroll to position [128, 0]
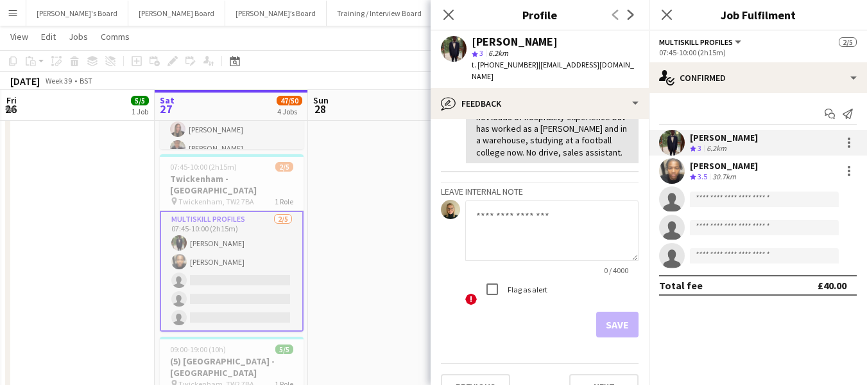
click at [522, 209] on textarea at bounding box center [551, 230] width 173 height 61
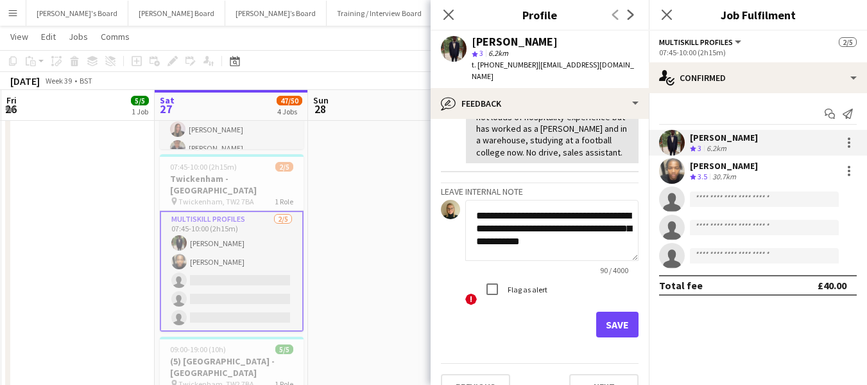
scroll to position [1, 0]
type textarea "**********"
click at [512, 291] on label "Flag as alert" at bounding box center [526, 289] width 42 height 10
click at [614, 322] on button "Save" at bounding box center [617, 324] width 42 height 26
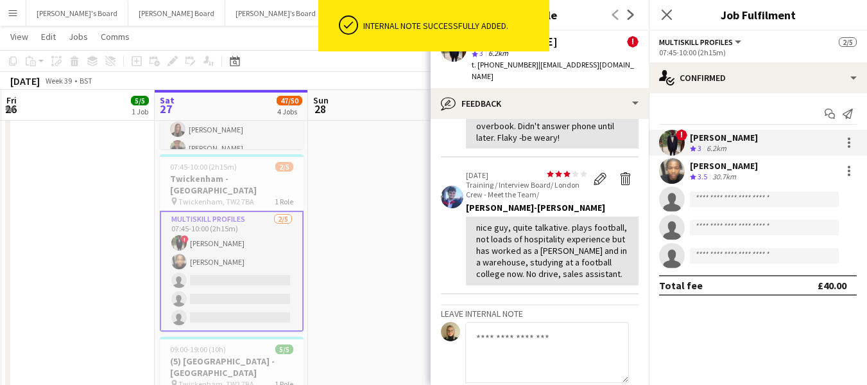
scroll to position [250, 0]
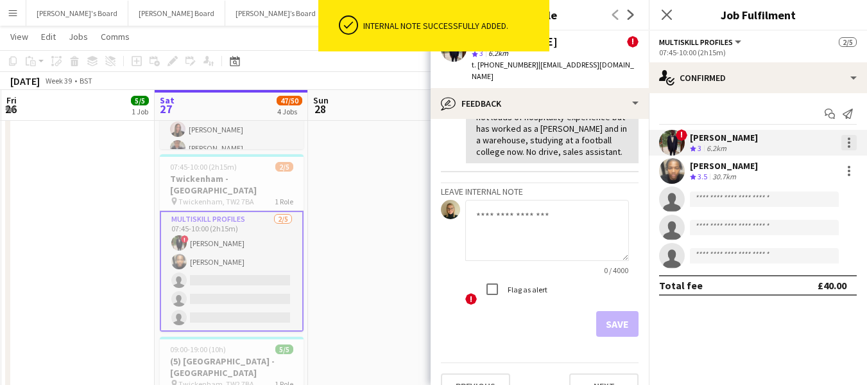
click at [852, 140] on div at bounding box center [849, 142] width 15 height 15
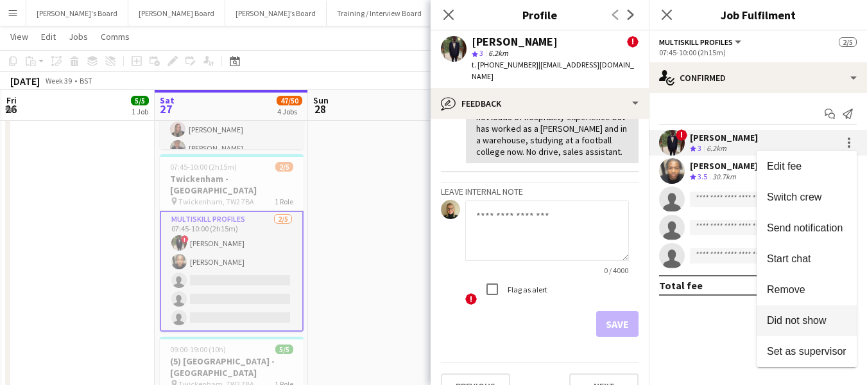
click at [806, 317] on span "Did not show" at bounding box center [797, 320] width 60 height 11
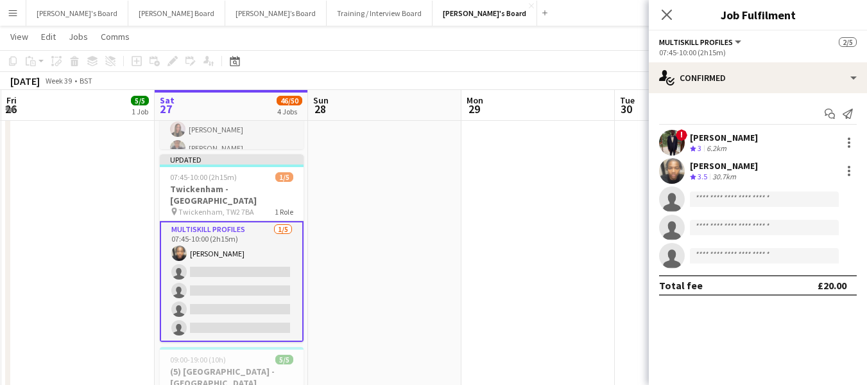
click at [620, 55] on app-toolbar "Copy Paste Paste Ctrl+V Paste with crew Ctrl+Shift+V Paste linked Job [GEOGRAPH…" at bounding box center [433, 61] width 867 height 22
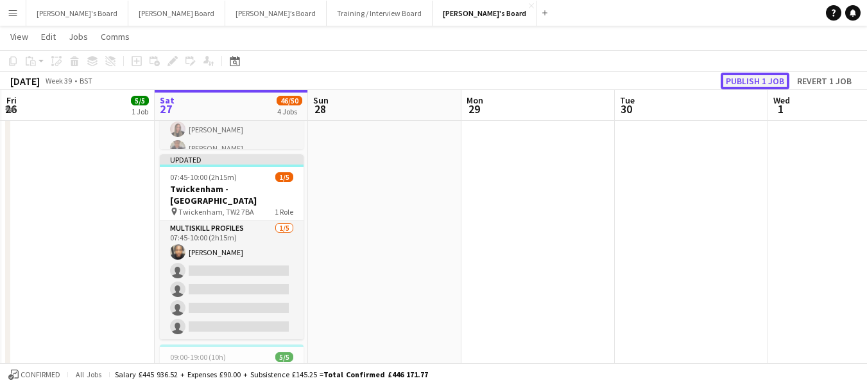
click at [746, 82] on button "Publish 1 job" at bounding box center [755, 81] width 69 height 17
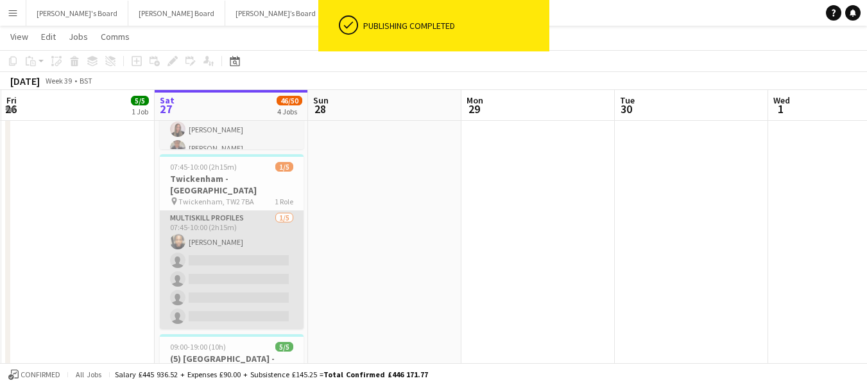
click at [221, 233] on app-card-role "MULTISKILL PROFILES [DATE] 07:45-10:00 (2h15m) [PERSON_NAME] single-neutral-act…" at bounding box center [232, 270] width 144 height 118
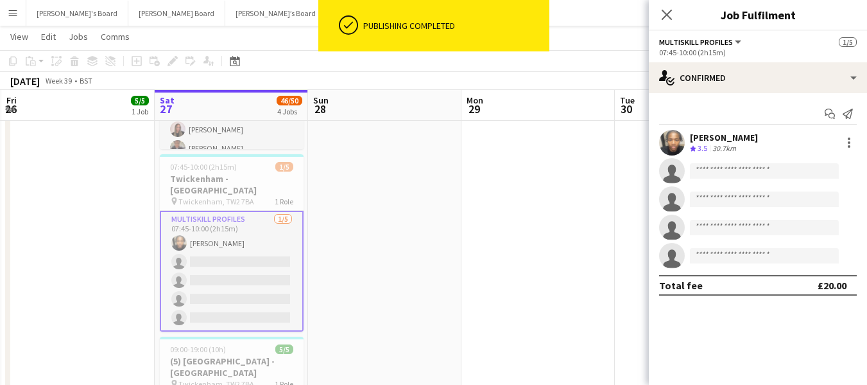
click at [743, 132] on div "[PERSON_NAME]" at bounding box center [724, 138] width 68 height 12
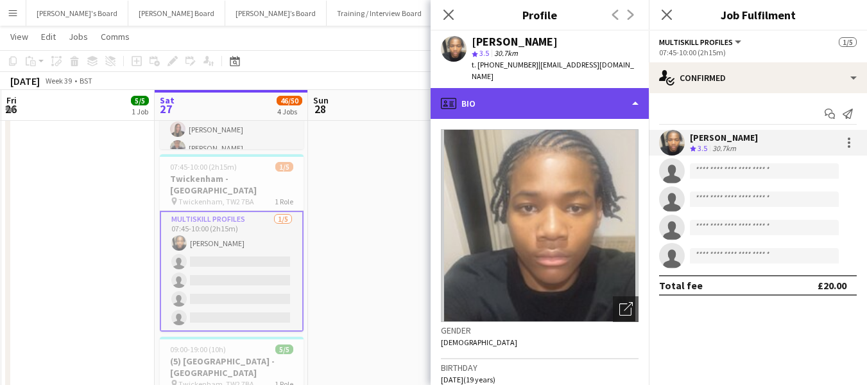
click at [550, 88] on div "profile Bio" at bounding box center [540, 103] width 218 height 31
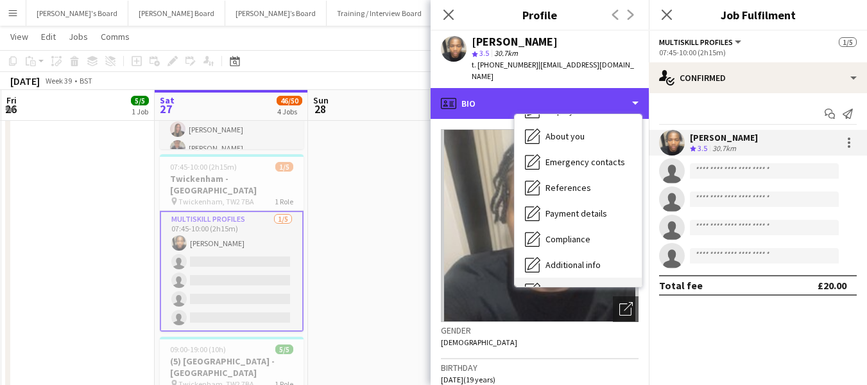
scroll to position [172, 0]
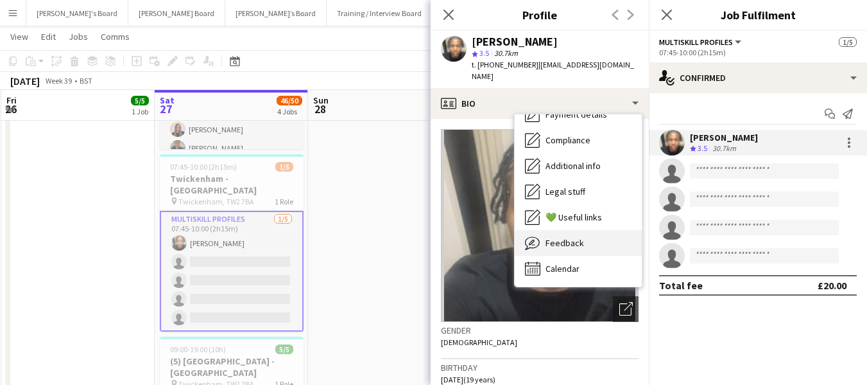
click at [571, 237] on span "Feedback" at bounding box center [565, 243] width 39 height 12
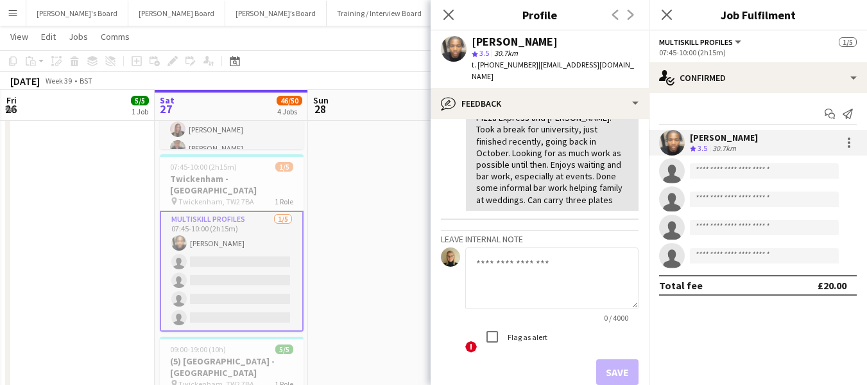
scroll to position [321, 0]
click at [503, 259] on textarea at bounding box center [551, 276] width 173 height 61
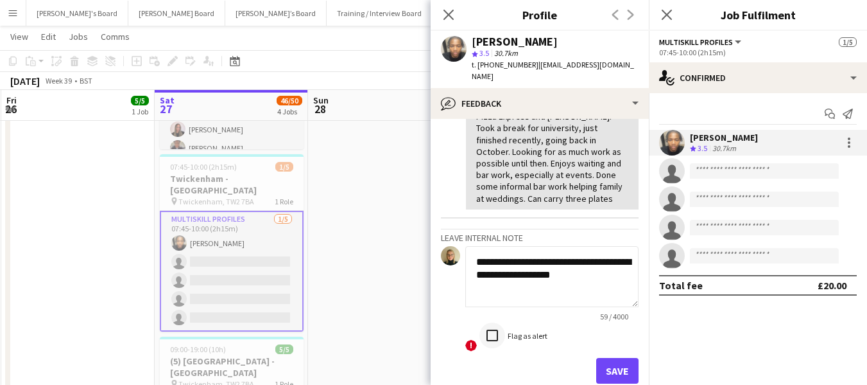
type textarea "**********"
click at [604, 368] on button "Save" at bounding box center [617, 371] width 42 height 26
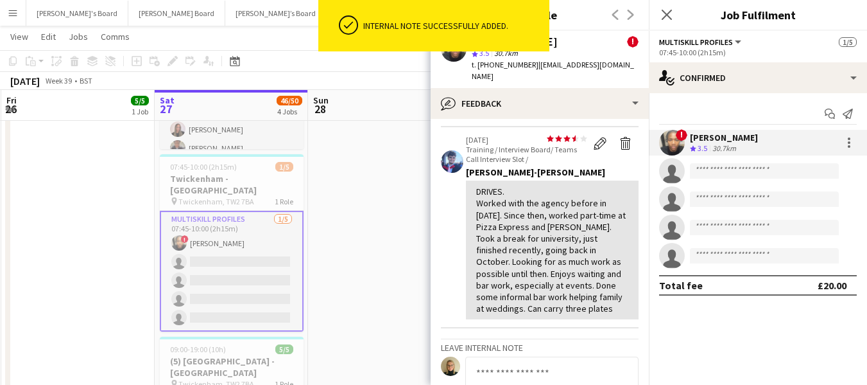
scroll to position [431, 0]
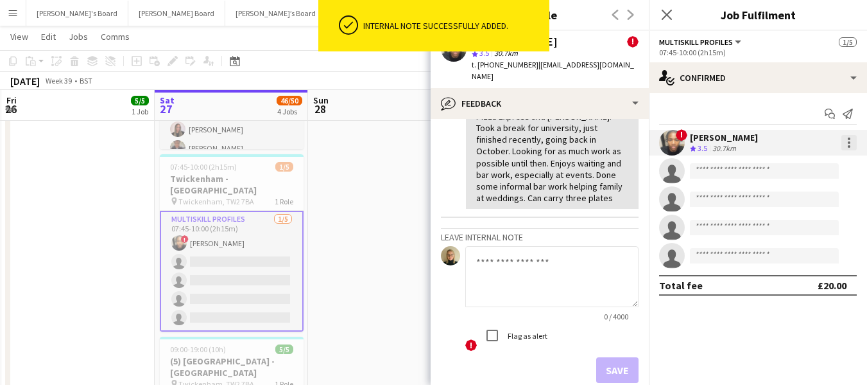
click at [853, 141] on div at bounding box center [849, 142] width 15 height 15
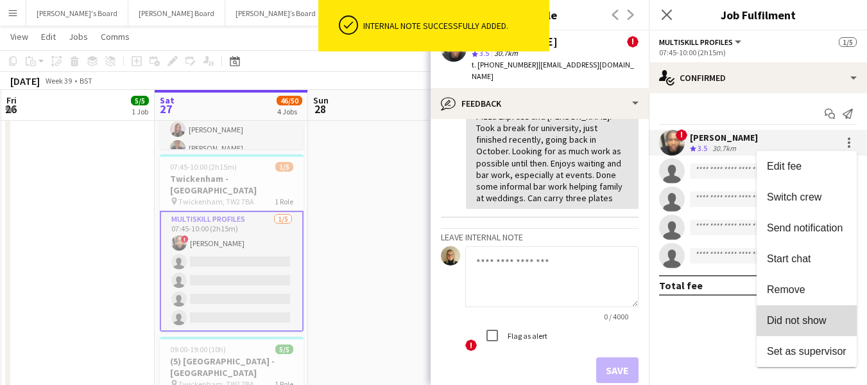
click at [797, 318] on span "Did not show" at bounding box center [797, 320] width 60 height 11
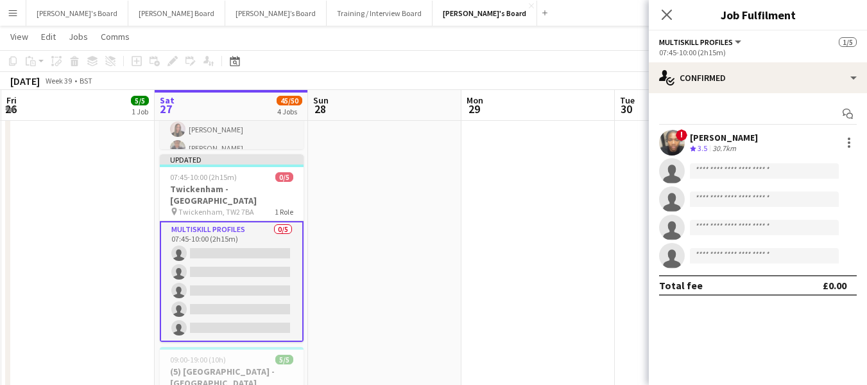
click at [553, 44] on app-page-menu "View Day view expanded Day view collapsed Month view Date picker Jump to [DATE]…" at bounding box center [433, 38] width 867 height 24
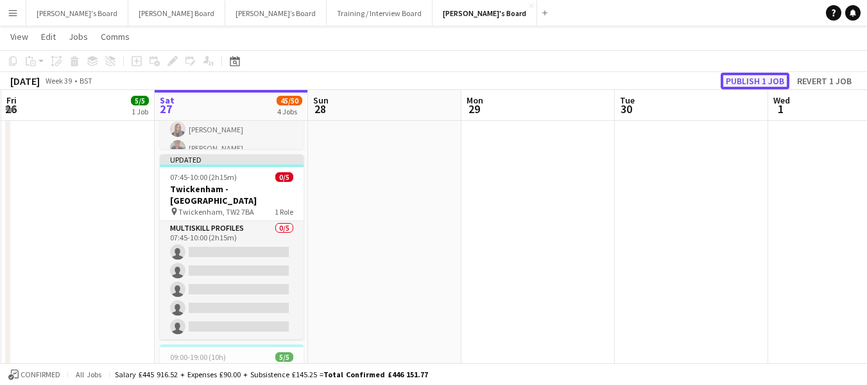
click at [734, 80] on button "Publish 1 job" at bounding box center [755, 81] width 69 height 17
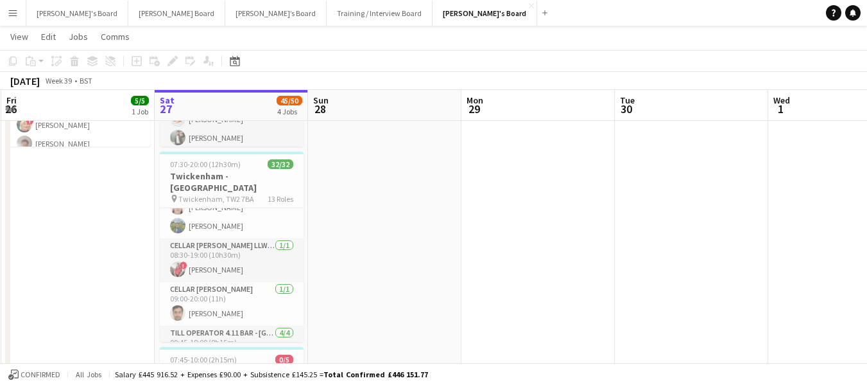
scroll to position [514, 0]
